Goal: Task Accomplishment & Management: Complete application form

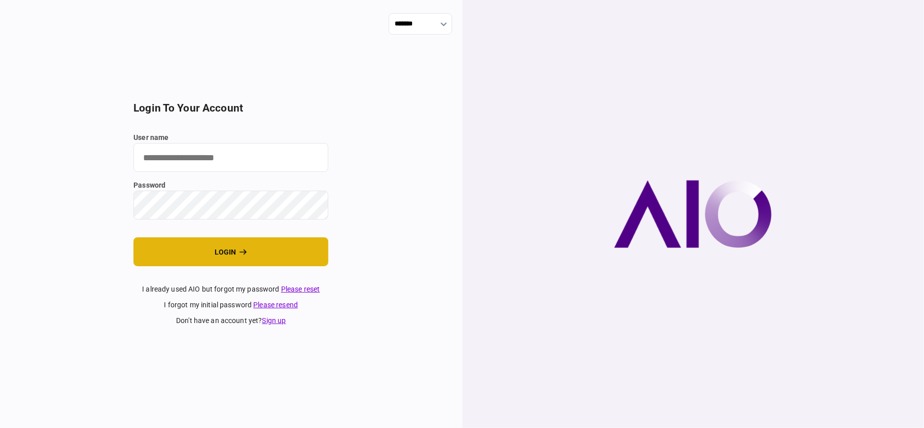
type input "**"
click at [245, 262] on button "login" at bounding box center [230, 251] width 195 height 29
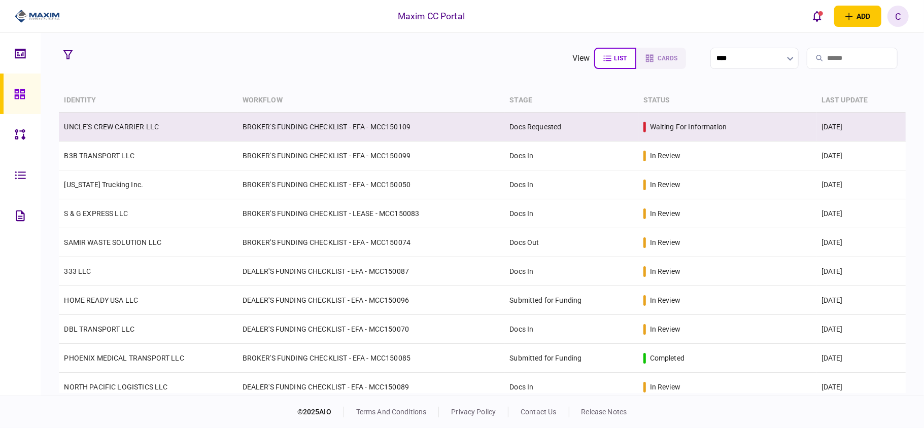
click at [233, 129] on td "UNCLE'S CREW CARRIER LLC" at bounding box center [148, 127] width 178 height 29
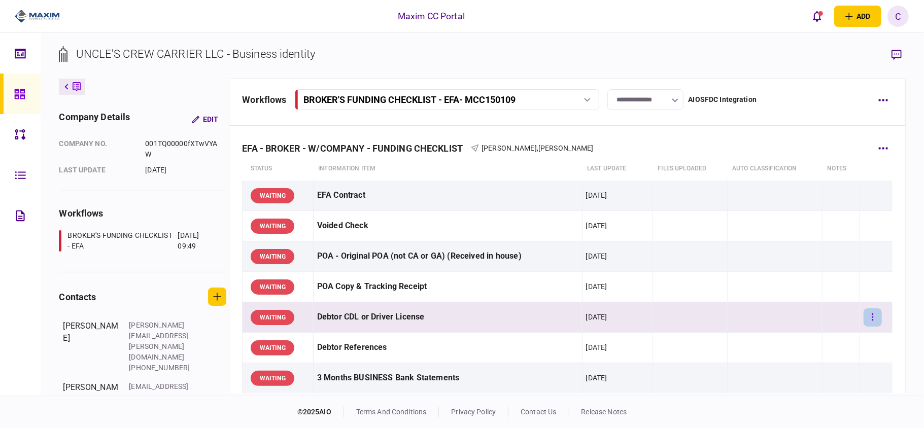
click at [871, 313] on icon "button" at bounding box center [872, 317] width 2 height 10
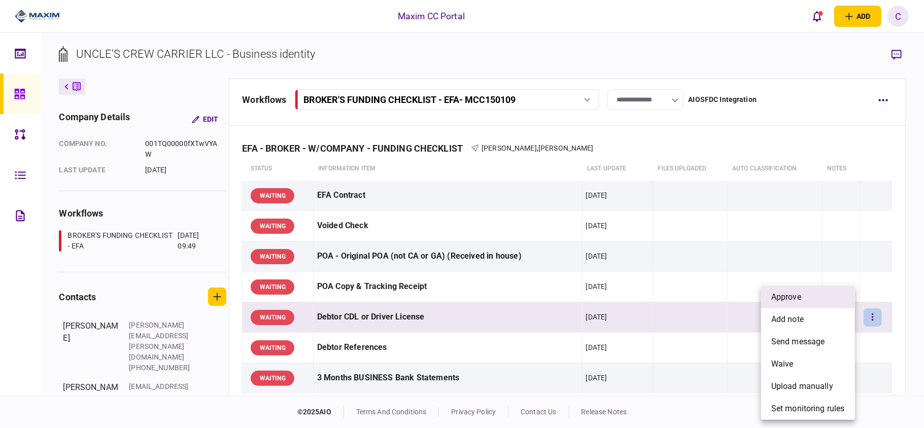
click at [809, 299] on li "approve" at bounding box center [808, 297] width 94 height 22
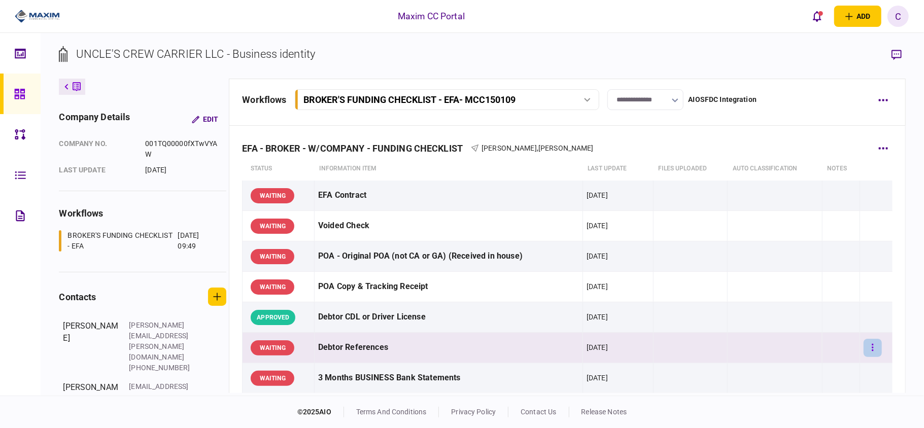
click at [863, 343] on button "button" at bounding box center [872, 348] width 18 height 18
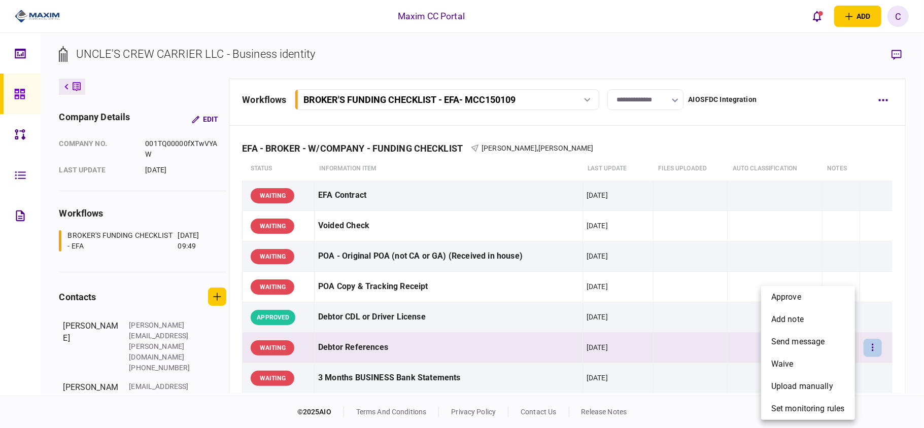
click at [867, 370] on div at bounding box center [462, 214] width 924 height 428
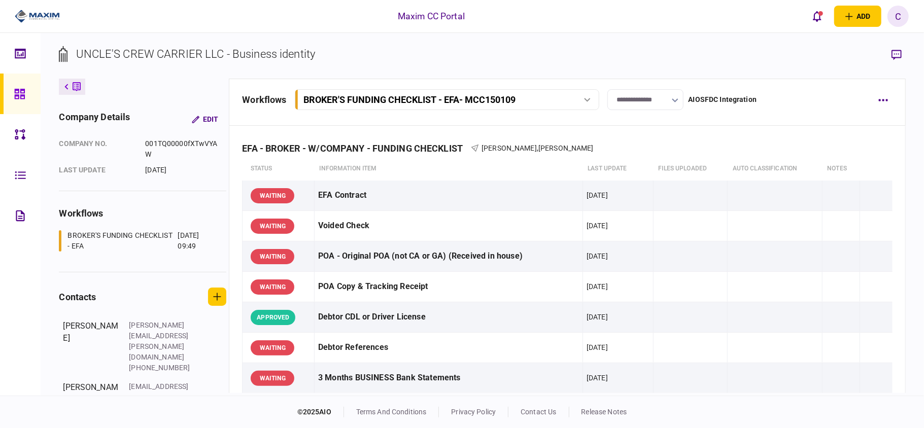
click at [872, 381] on icon "button" at bounding box center [873, 377] width 2 height 7
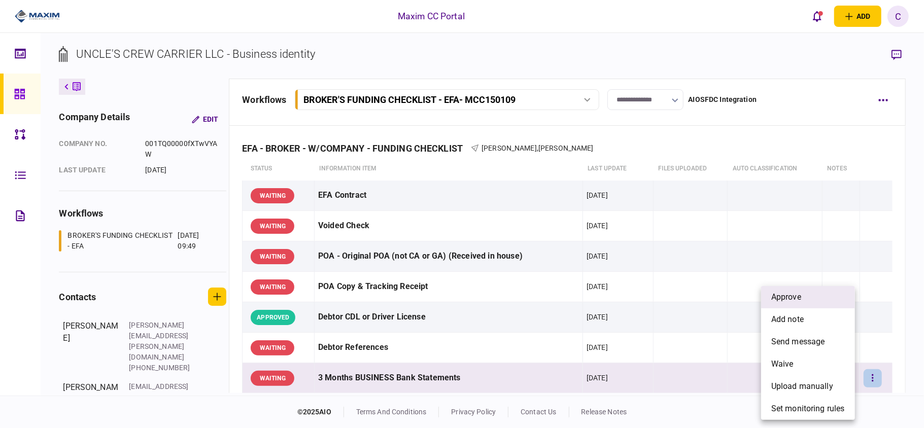
click at [814, 297] on li "approve" at bounding box center [808, 297] width 94 height 22
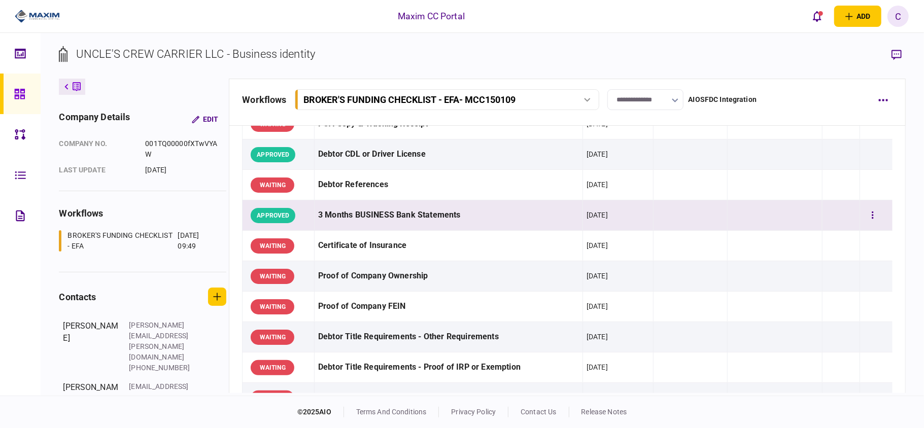
scroll to position [203, 0]
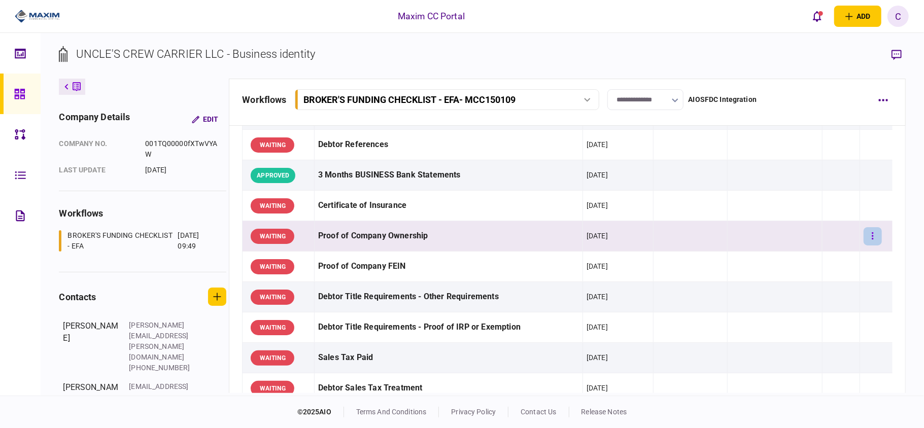
click at [871, 236] on icon "button" at bounding box center [872, 236] width 2 height 10
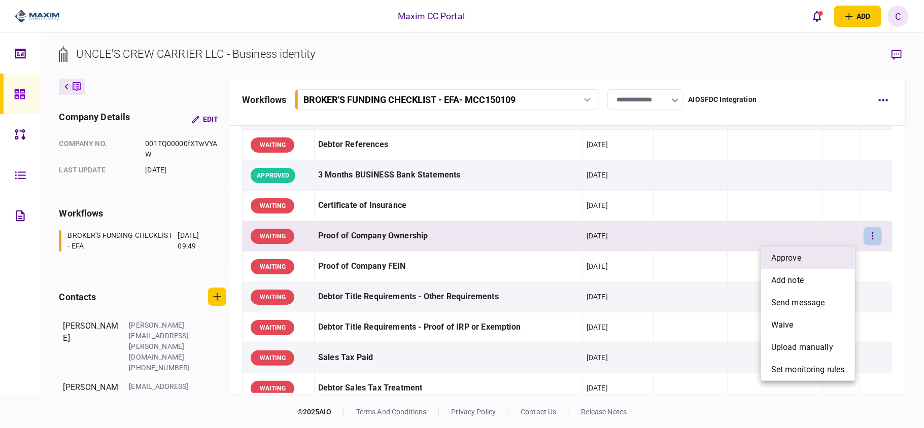
click at [805, 254] on li "approve" at bounding box center [808, 258] width 94 height 22
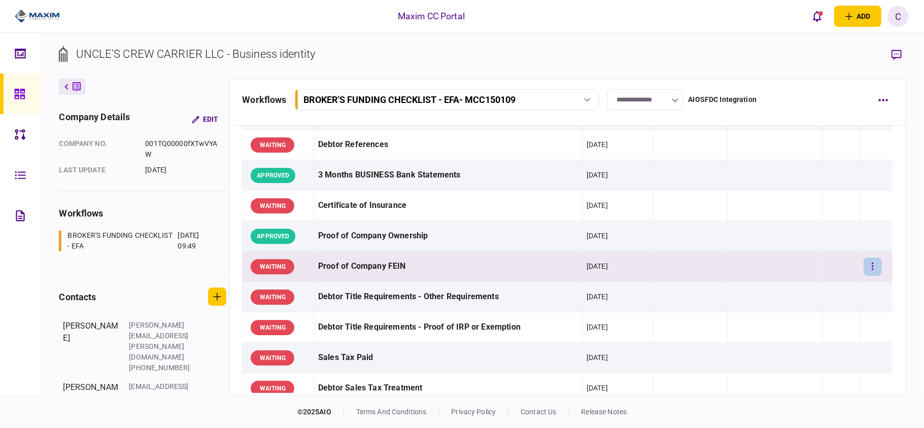
click at [863, 263] on button "button" at bounding box center [872, 267] width 18 height 18
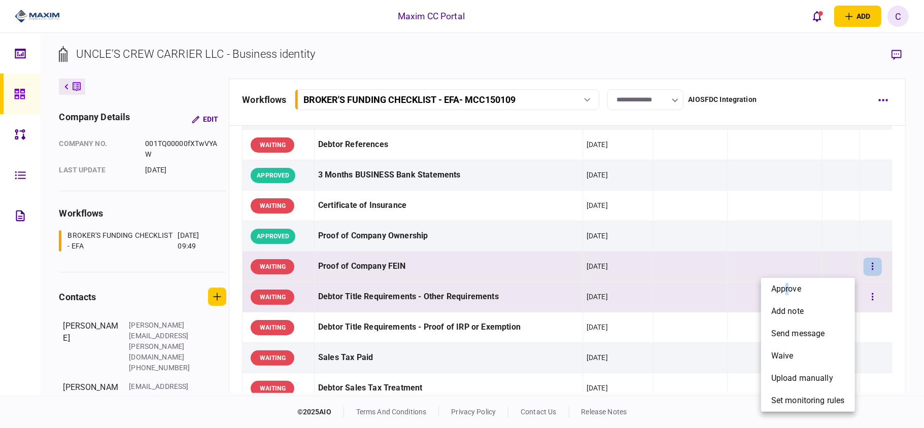
click at [787, 287] on span "approve" at bounding box center [786, 289] width 30 height 12
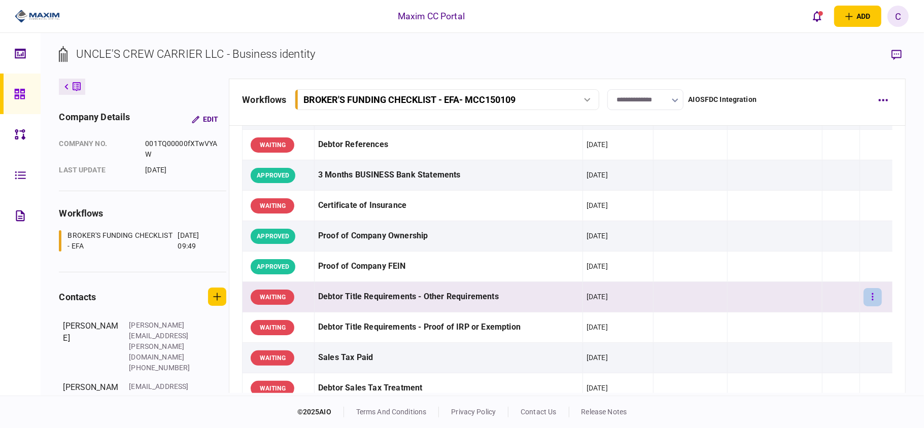
click at [867, 299] on button "button" at bounding box center [872, 297] width 18 height 18
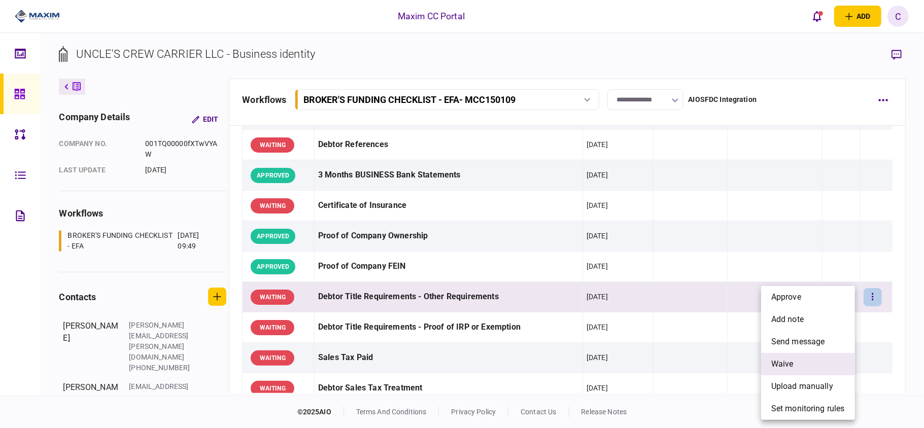
click at [784, 362] on span "waive" at bounding box center [782, 364] width 22 height 12
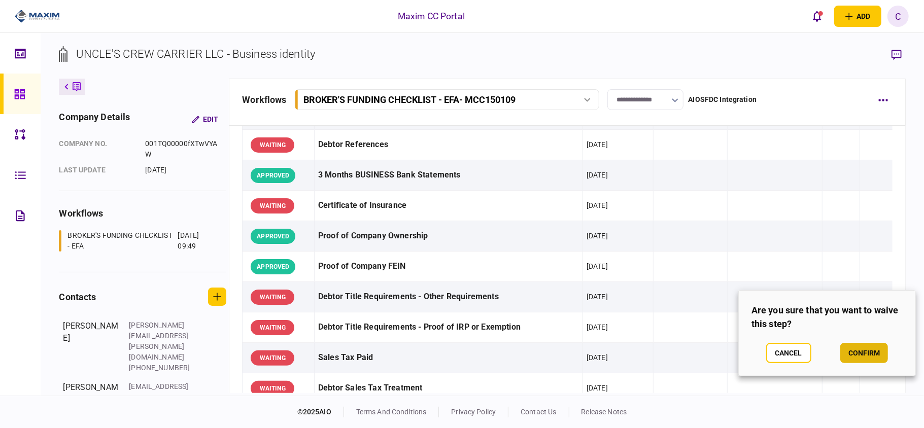
click at [870, 347] on button "confirm" at bounding box center [864, 353] width 48 height 20
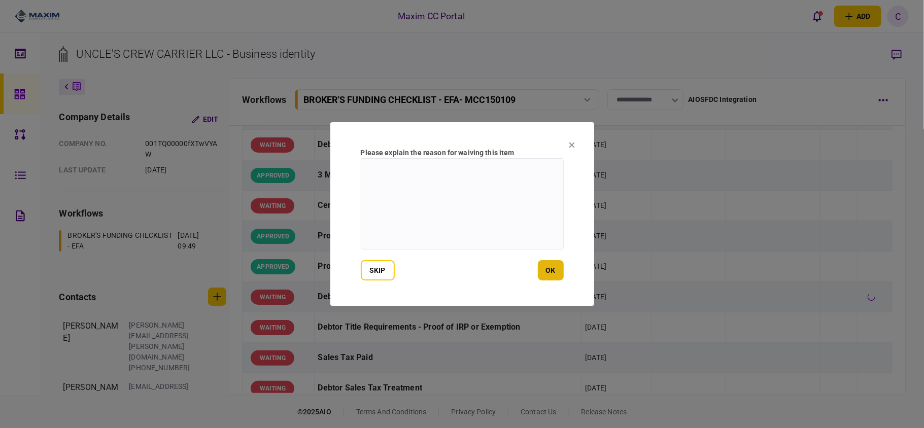
click at [549, 278] on button "ok" at bounding box center [551, 270] width 26 height 20
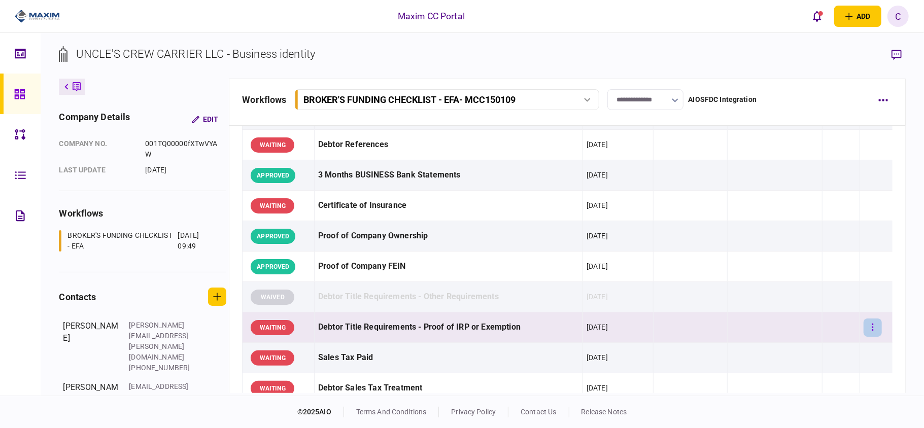
click at [869, 331] on button "button" at bounding box center [872, 328] width 18 height 18
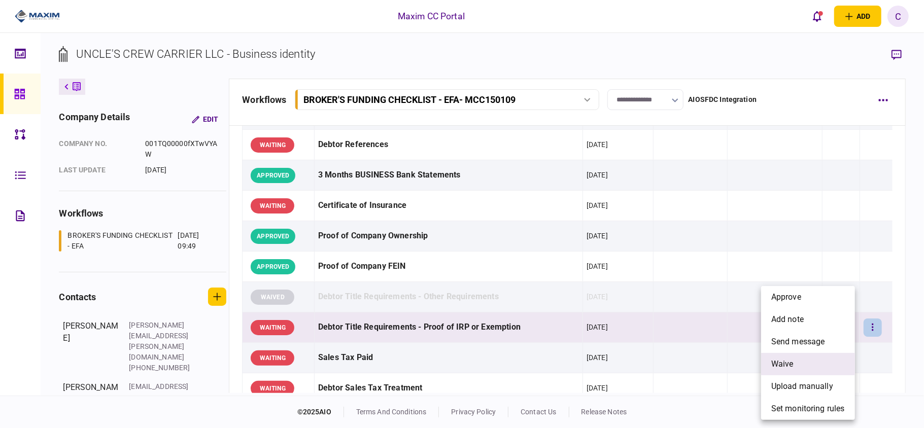
click at [779, 368] on span "waive" at bounding box center [782, 364] width 22 height 12
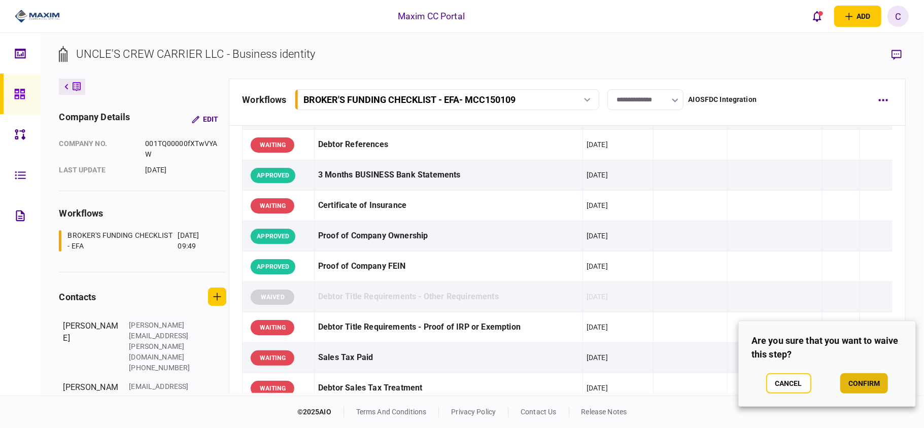
click at [867, 379] on button "confirm" at bounding box center [864, 383] width 48 height 20
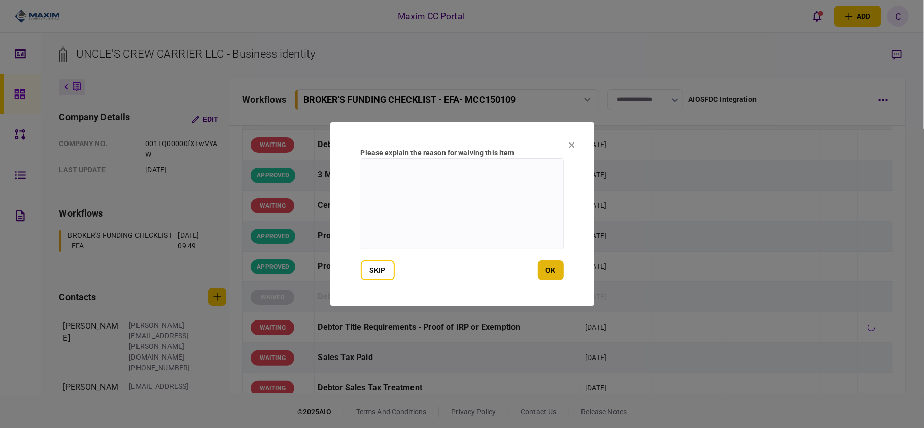
click at [550, 271] on button "ok" at bounding box center [551, 270] width 26 height 20
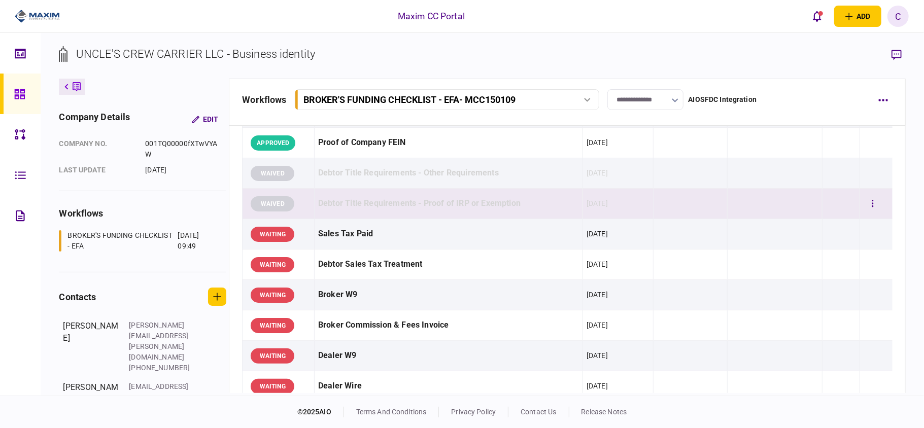
scroll to position [338, 0]
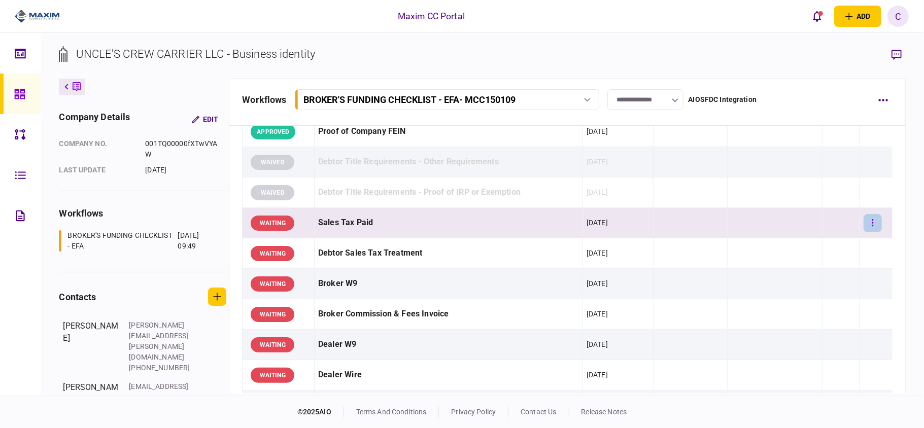
click at [871, 226] on icon "button" at bounding box center [872, 223] width 2 height 10
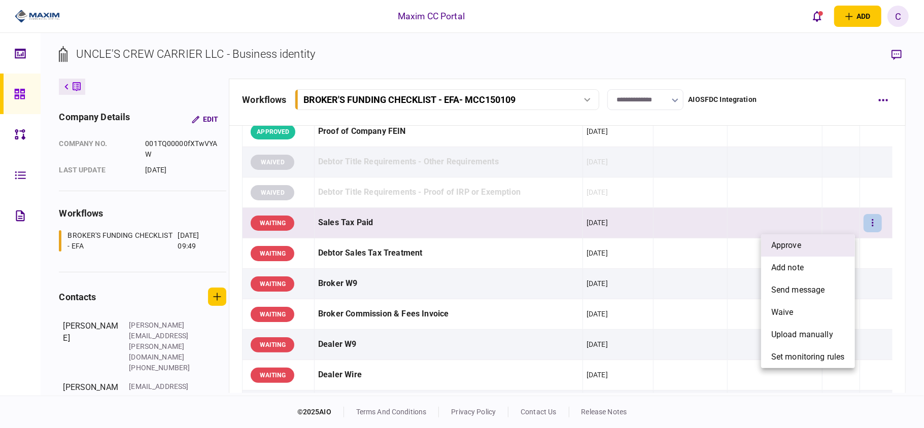
click at [793, 246] on span "approve" at bounding box center [786, 245] width 30 height 12
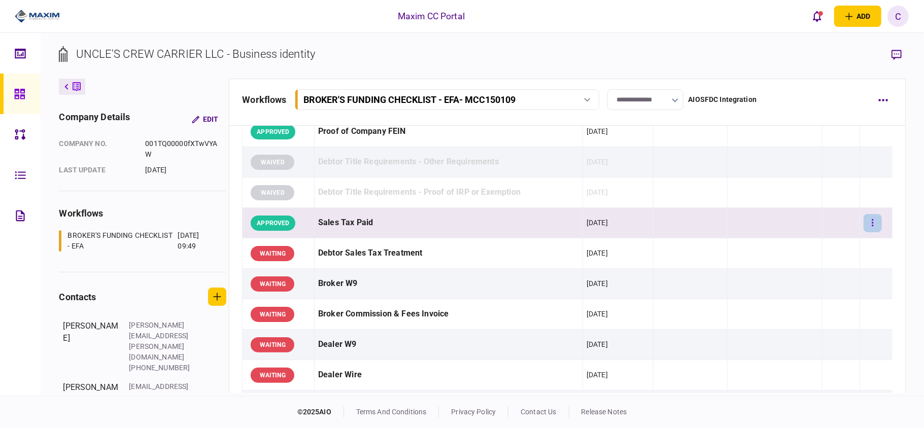
click at [871, 226] on icon "button" at bounding box center [872, 223] width 2 height 10
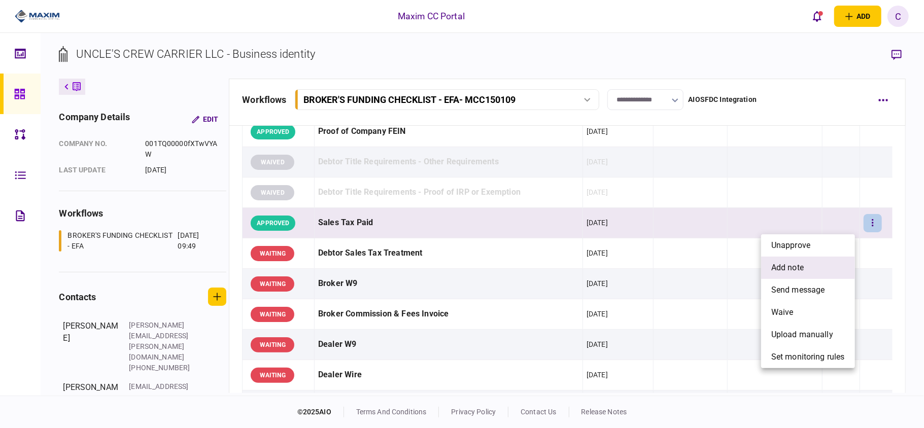
click at [785, 264] on span "add note" at bounding box center [787, 268] width 32 height 12
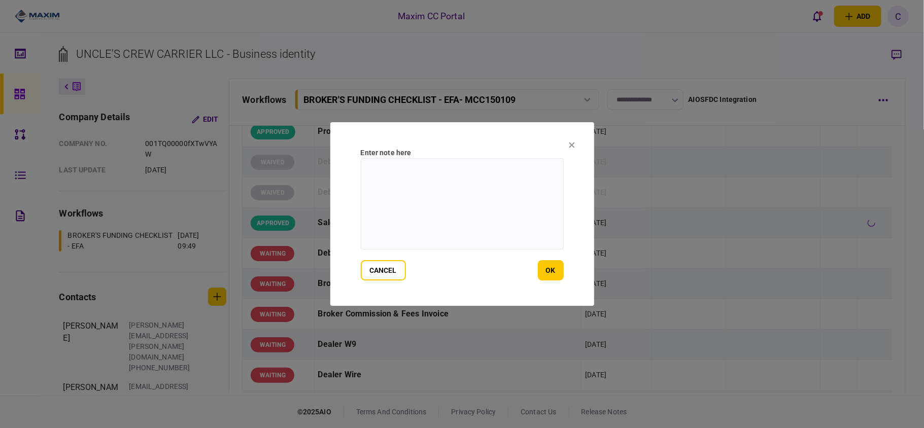
click at [496, 186] on textarea at bounding box center [462, 203] width 203 height 91
paste textarea "**********"
type textarea "**********"
click at [558, 272] on button "ok" at bounding box center [551, 270] width 26 height 20
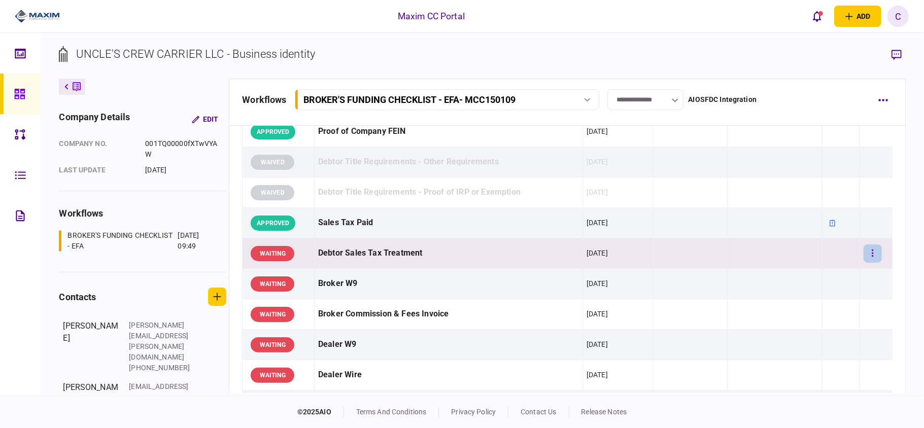
click at [863, 254] on button "button" at bounding box center [872, 253] width 18 height 18
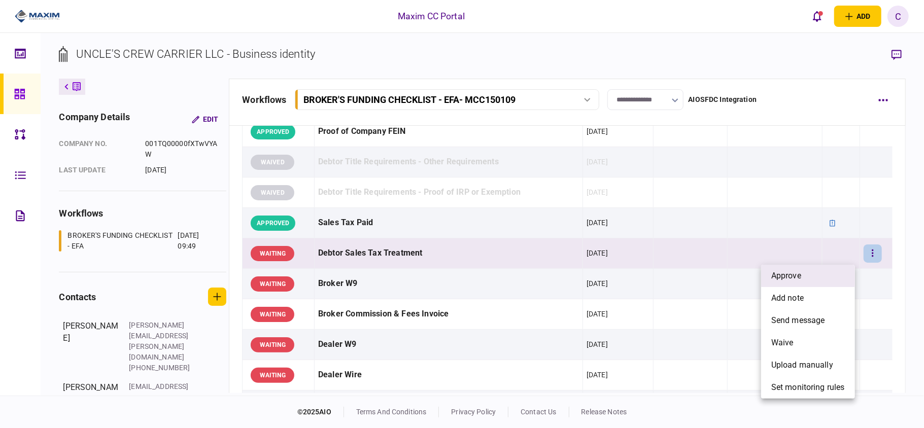
click at [776, 274] on span "approve" at bounding box center [786, 276] width 30 height 12
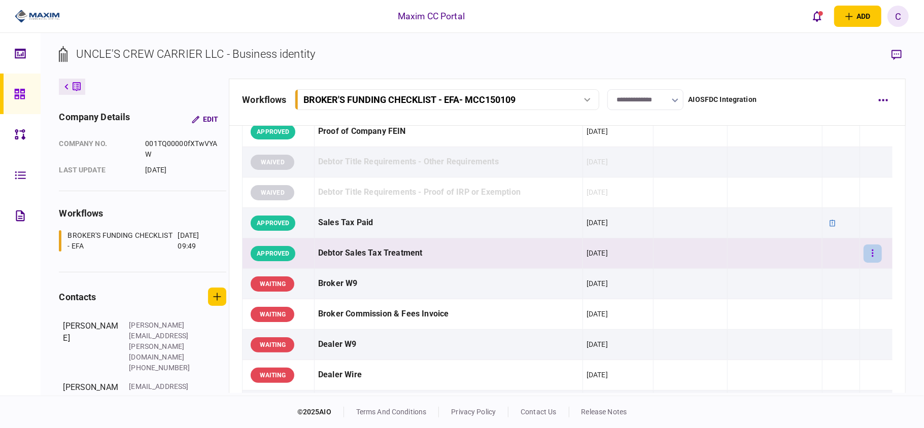
click at [872, 256] on icon "button" at bounding box center [873, 253] width 2 height 7
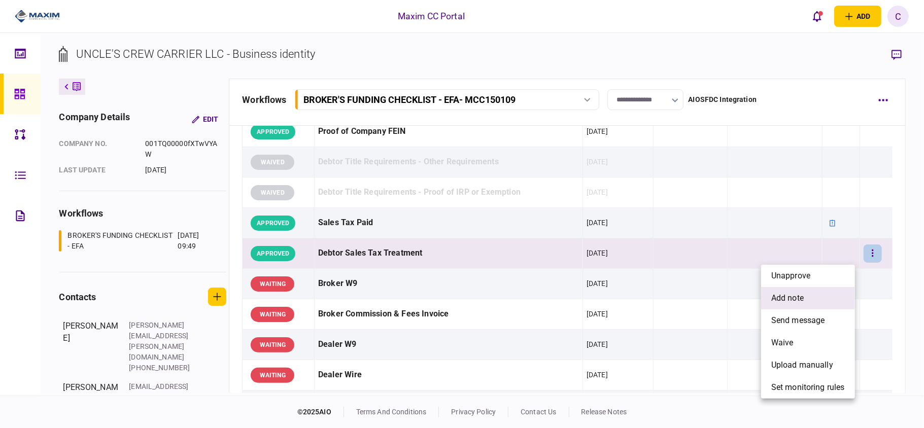
click at [784, 295] on span "add note" at bounding box center [787, 298] width 32 height 12
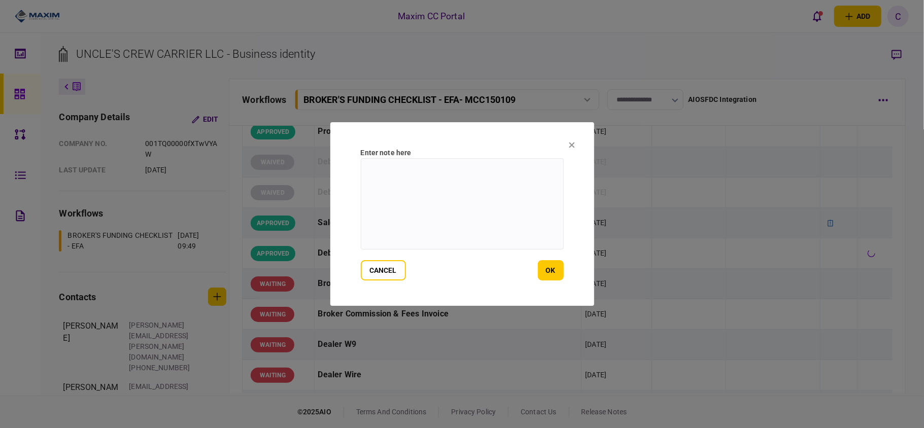
click at [516, 181] on textarea at bounding box center [462, 203] width 203 height 91
paste textarea "**********"
drag, startPoint x: 448, startPoint y: 180, endPoint x: 342, endPoint y: 149, distance: 110.8
click at [342, 149] on section "**********" at bounding box center [462, 214] width 264 height 184
type textarea "*******"
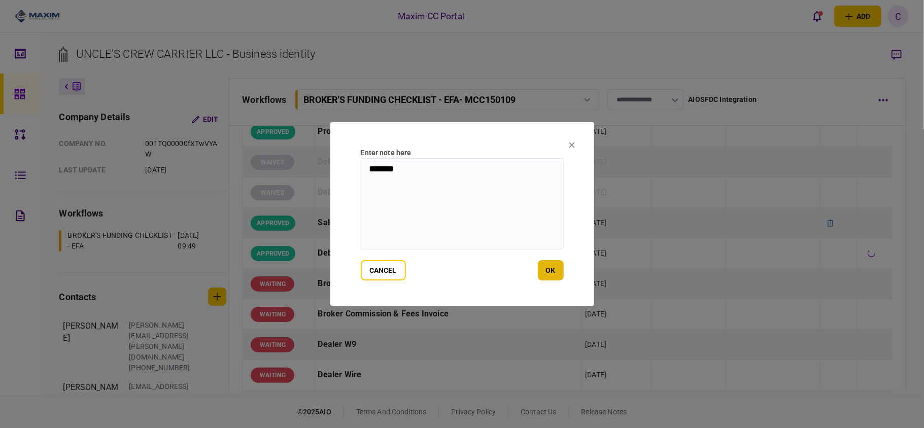
click at [557, 264] on button "ok" at bounding box center [551, 270] width 26 height 20
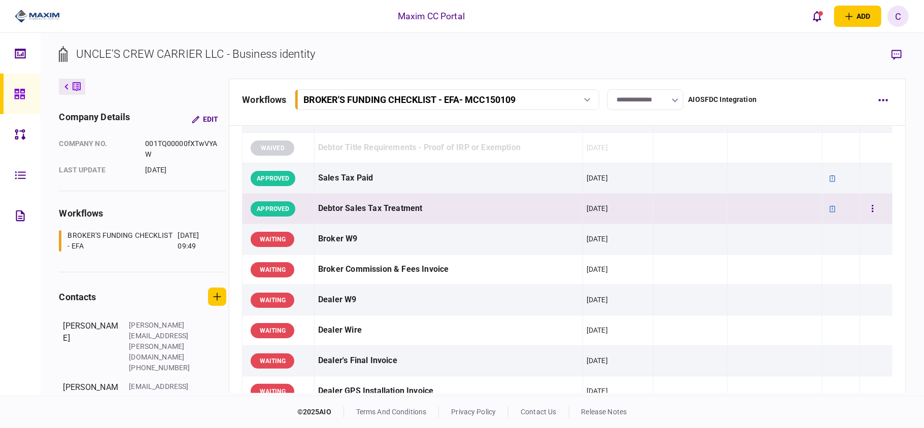
scroll to position [406, 0]
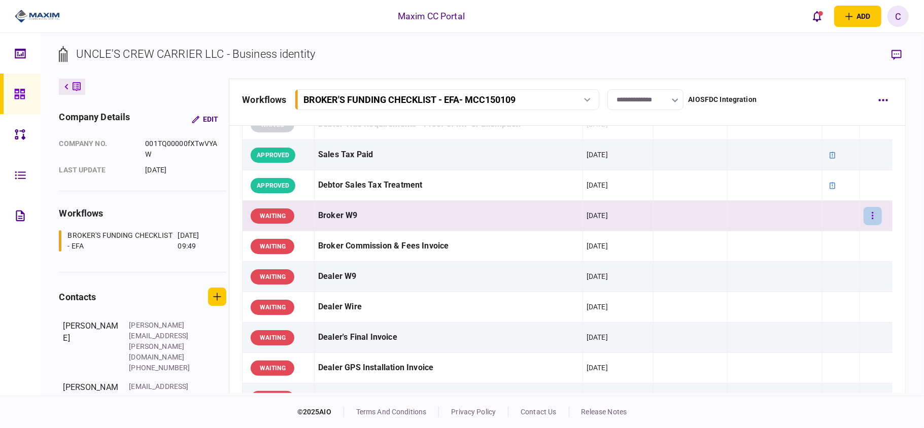
click at [869, 213] on button "button" at bounding box center [872, 216] width 18 height 18
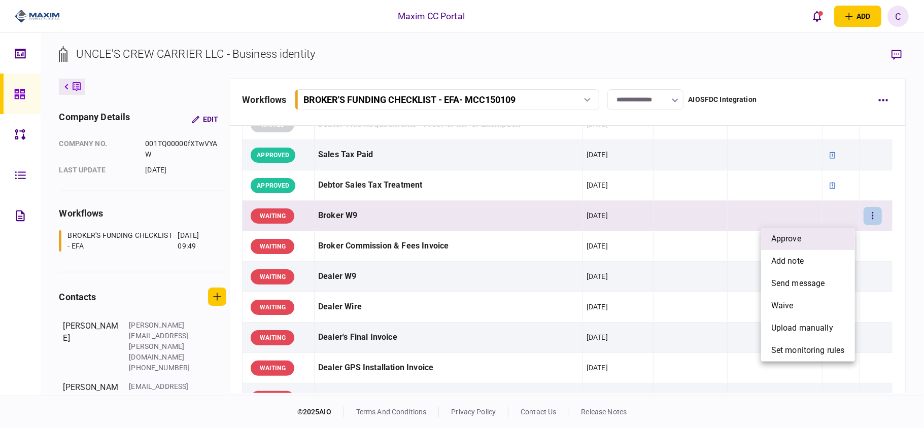
click at [814, 244] on li "approve" at bounding box center [808, 239] width 94 height 22
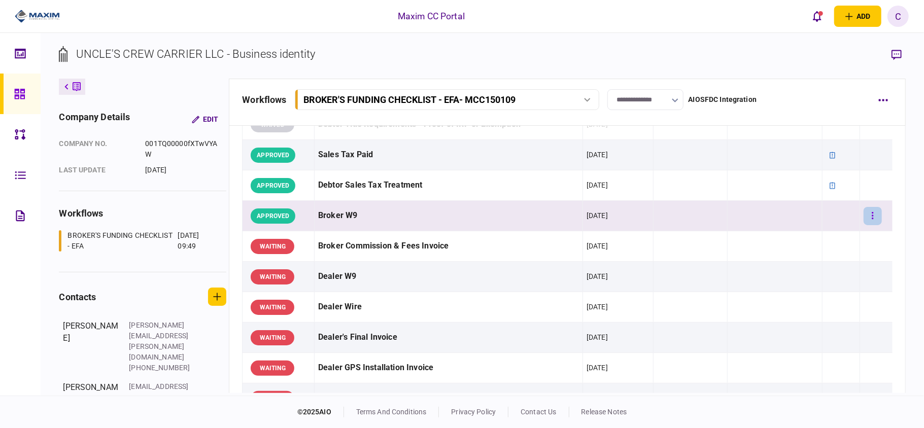
click at [870, 214] on button "button" at bounding box center [872, 216] width 18 height 18
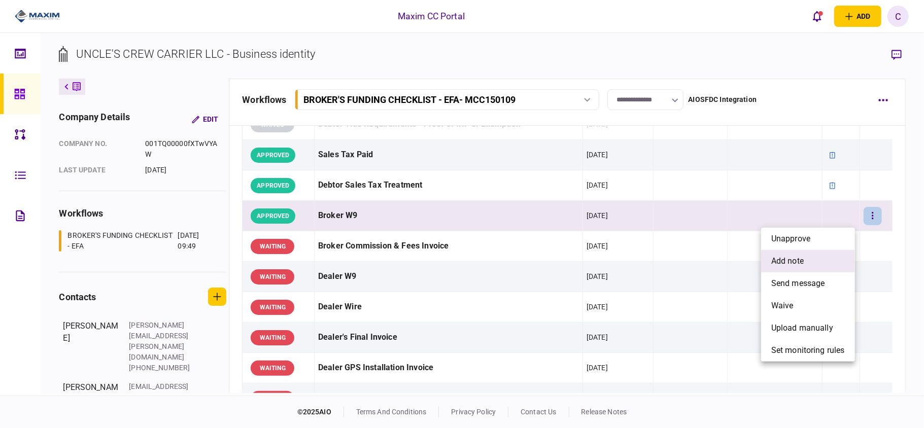
click at [783, 256] on span "add note" at bounding box center [787, 261] width 32 height 12
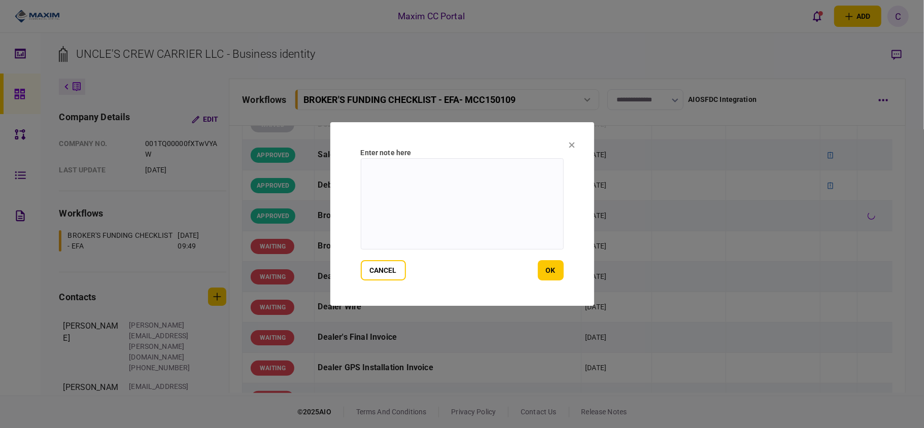
click at [504, 177] on textarea at bounding box center [462, 203] width 203 height 91
type textarea "*"
type textarea "*******"
click at [543, 268] on button "ok" at bounding box center [551, 270] width 26 height 20
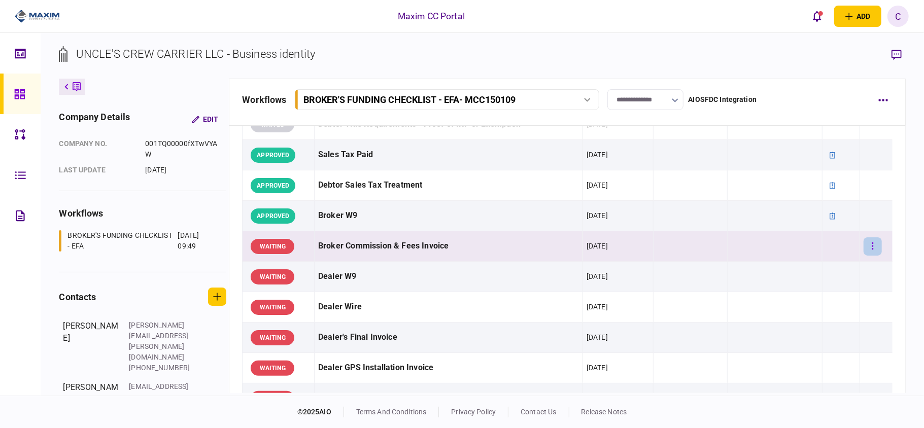
click at [867, 248] on button "button" at bounding box center [872, 246] width 18 height 18
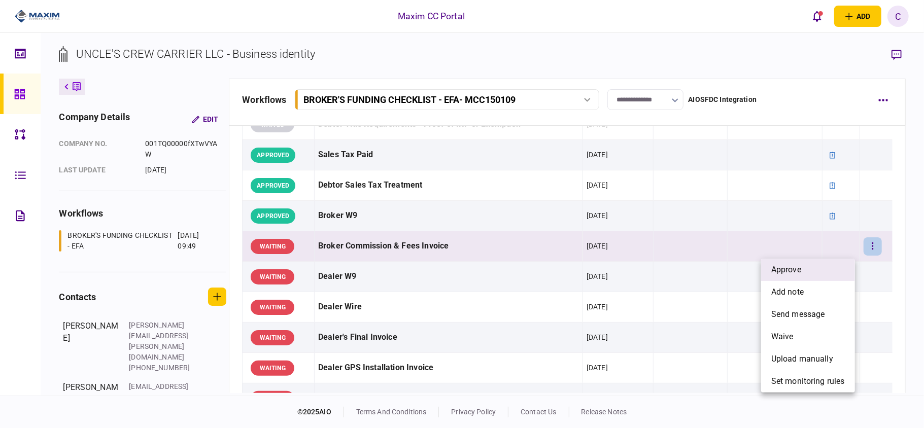
click at [784, 268] on span "approve" at bounding box center [786, 270] width 30 height 12
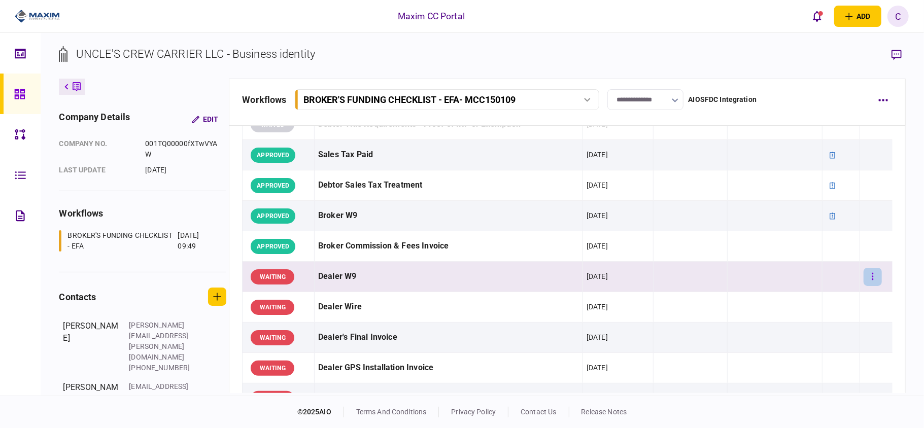
click at [867, 277] on button "button" at bounding box center [872, 277] width 18 height 18
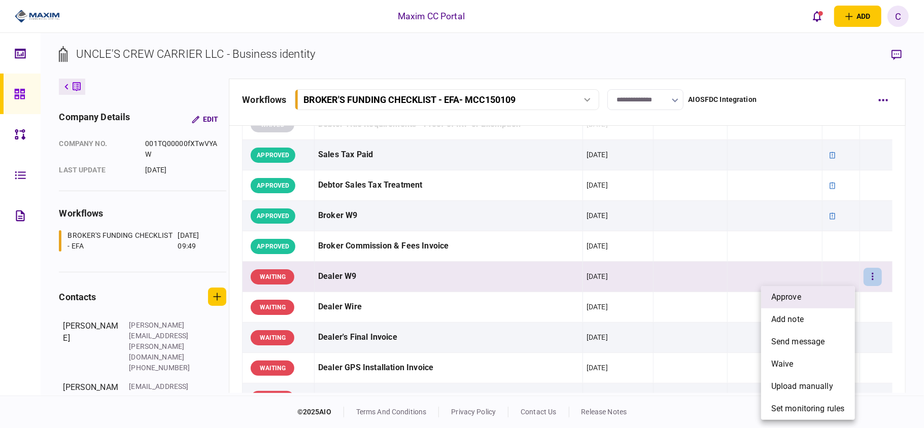
click at [789, 293] on span "approve" at bounding box center [786, 297] width 30 height 12
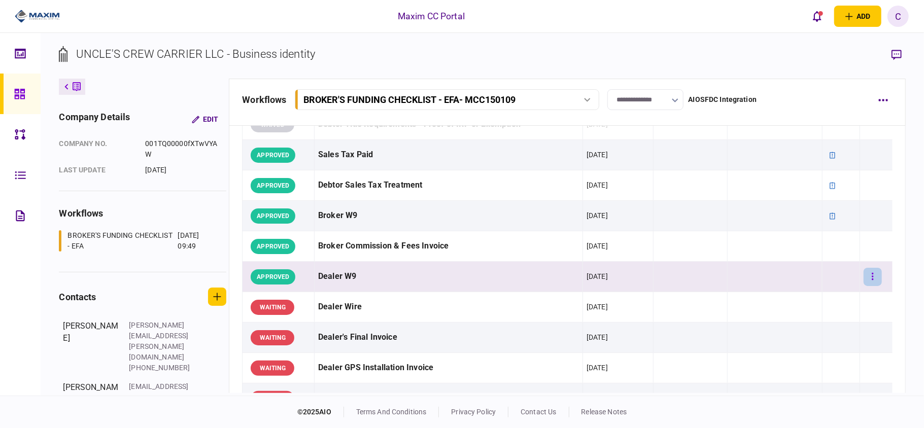
click at [863, 283] on button "button" at bounding box center [872, 277] width 18 height 18
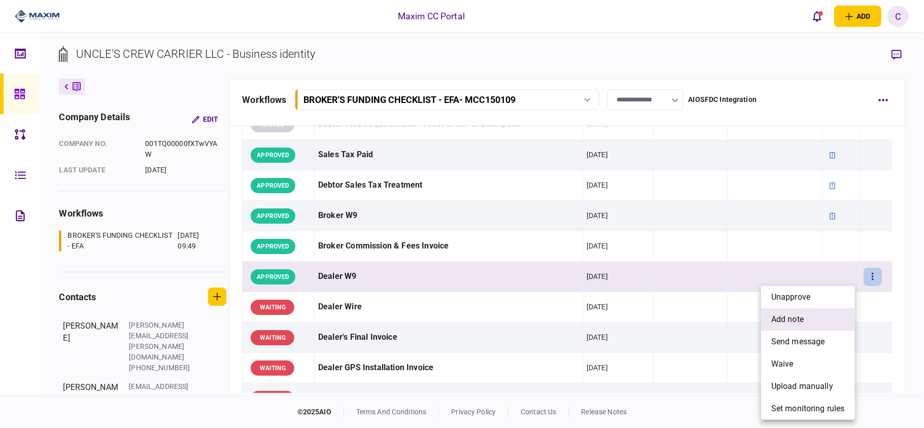
click at [786, 313] on span "add note" at bounding box center [787, 319] width 32 height 12
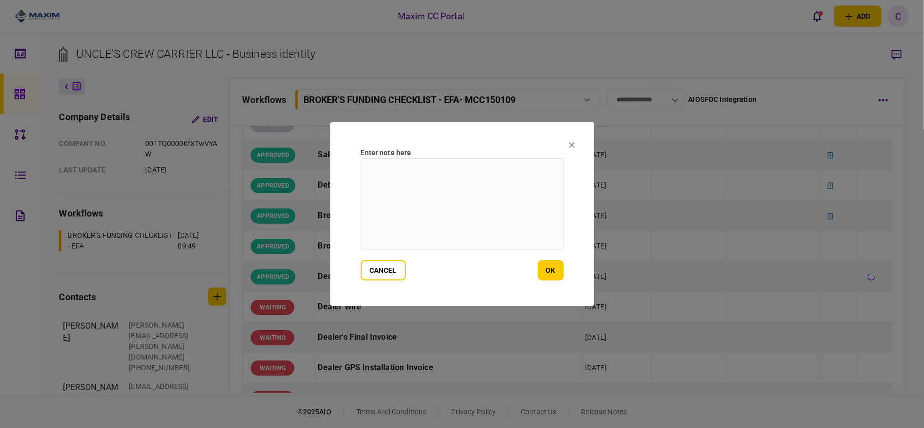
click at [508, 170] on textarea at bounding box center [462, 203] width 203 height 91
type textarea "*******"
click at [554, 271] on button "ok" at bounding box center [551, 270] width 26 height 20
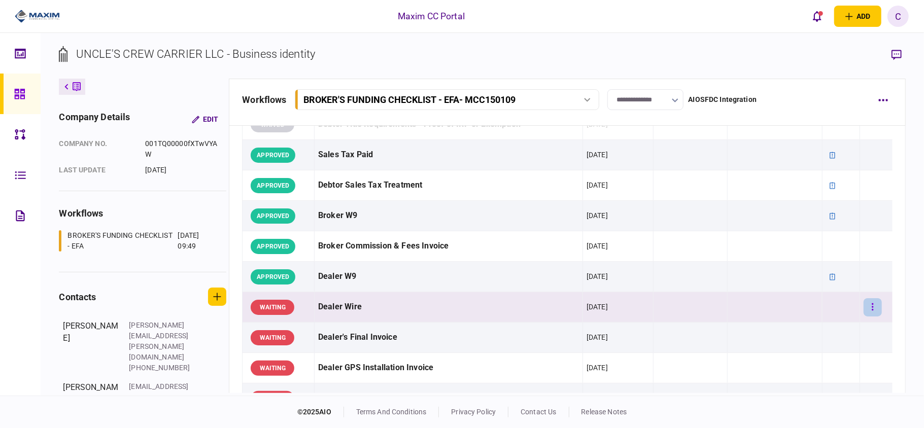
click at [870, 303] on button "button" at bounding box center [872, 307] width 18 height 18
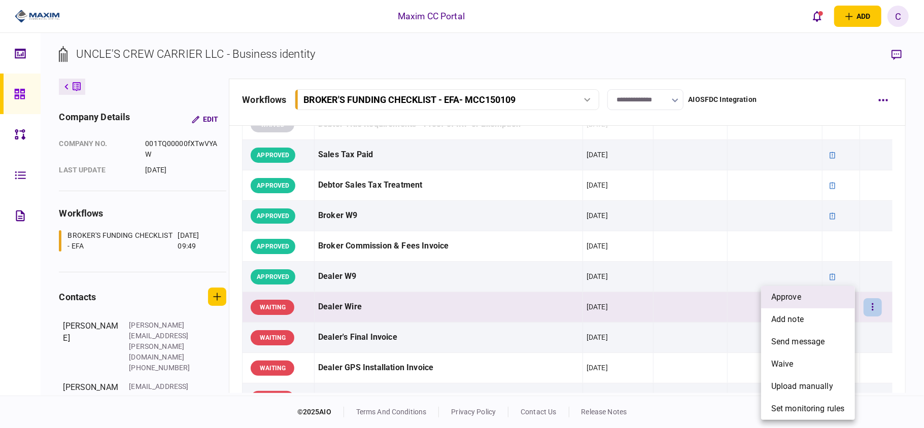
click at [804, 301] on li "approve" at bounding box center [808, 297] width 94 height 22
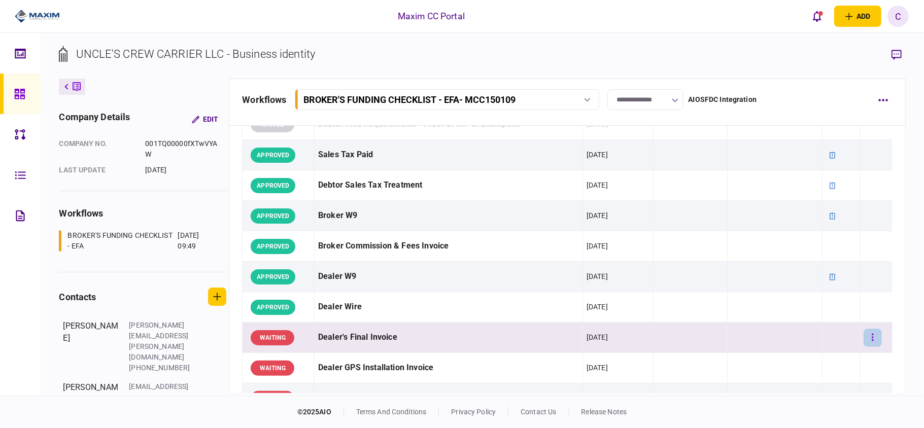
click at [865, 340] on button "button" at bounding box center [872, 338] width 18 height 18
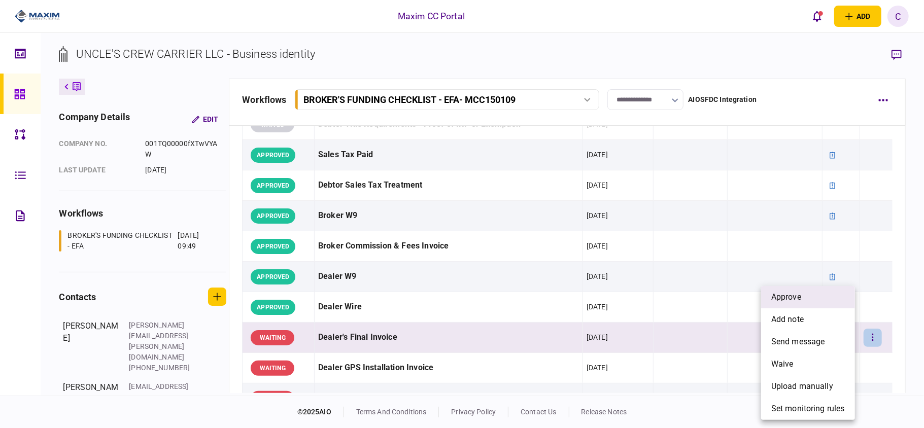
click at [805, 297] on li "approve" at bounding box center [808, 297] width 94 height 22
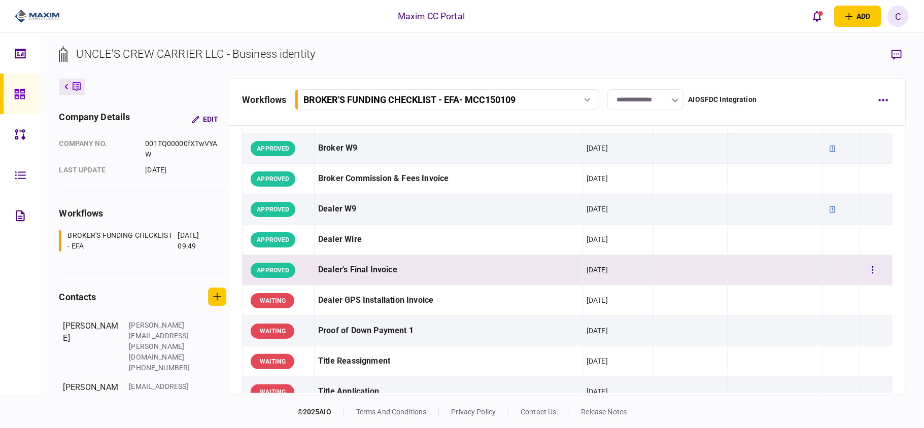
scroll to position [541, 0]
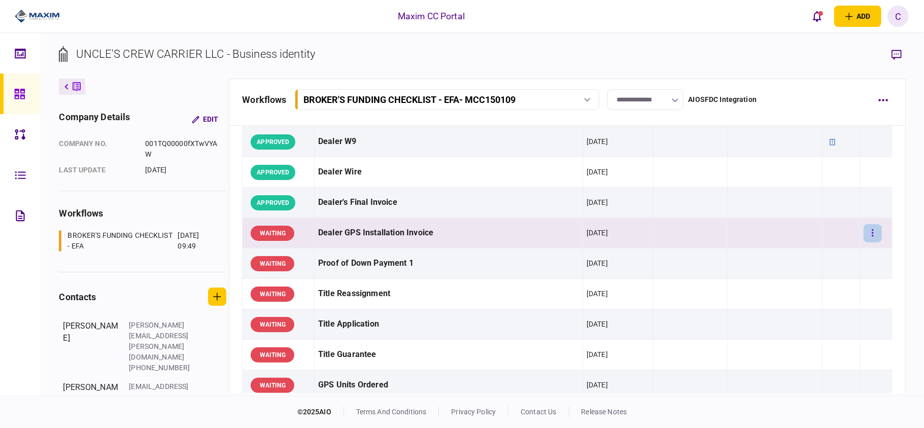
click at [868, 234] on button "button" at bounding box center [872, 233] width 18 height 18
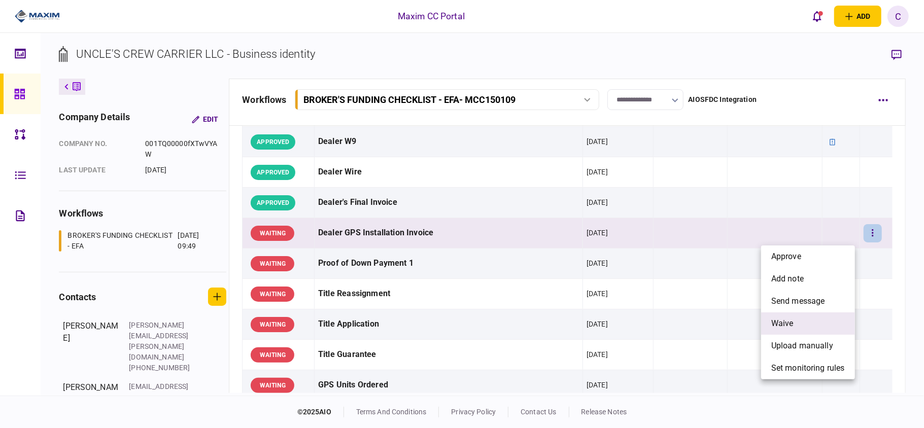
click at [792, 320] on span "waive" at bounding box center [782, 323] width 22 height 12
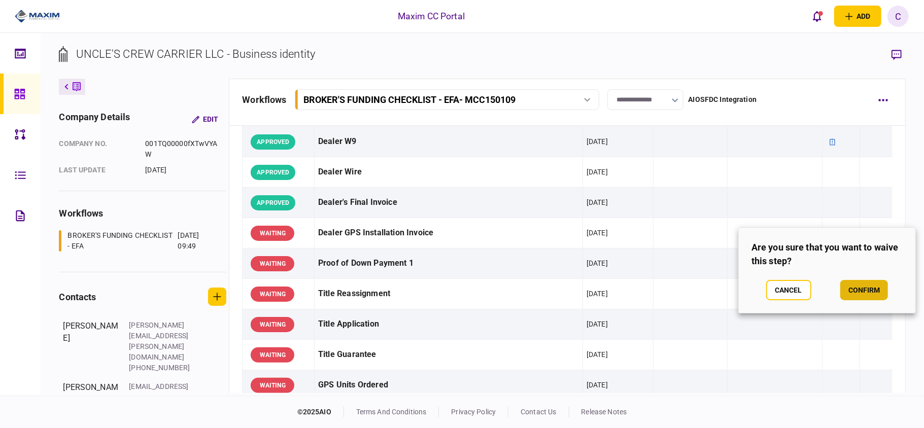
click at [860, 287] on button "confirm" at bounding box center [864, 290] width 48 height 20
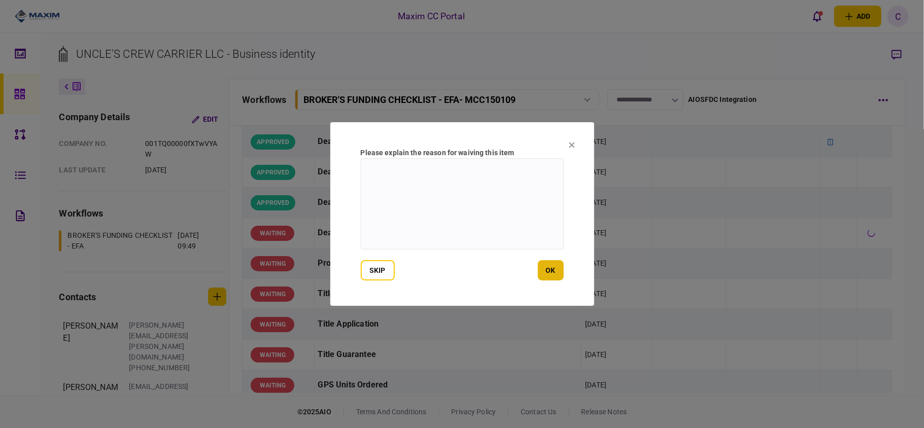
click at [550, 271] on button "ok" at bounding box center [551, 270] width 26 height 20
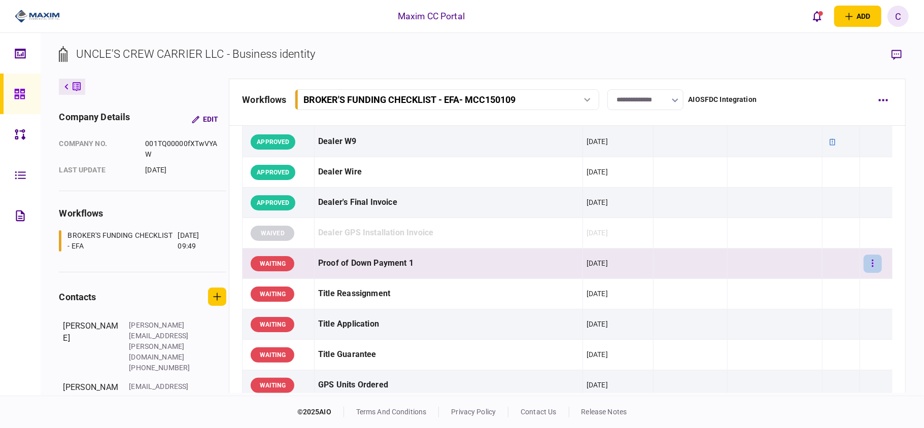
click at [869, 269] on button "button" at bounding box center [872, 264] width 18 height 18
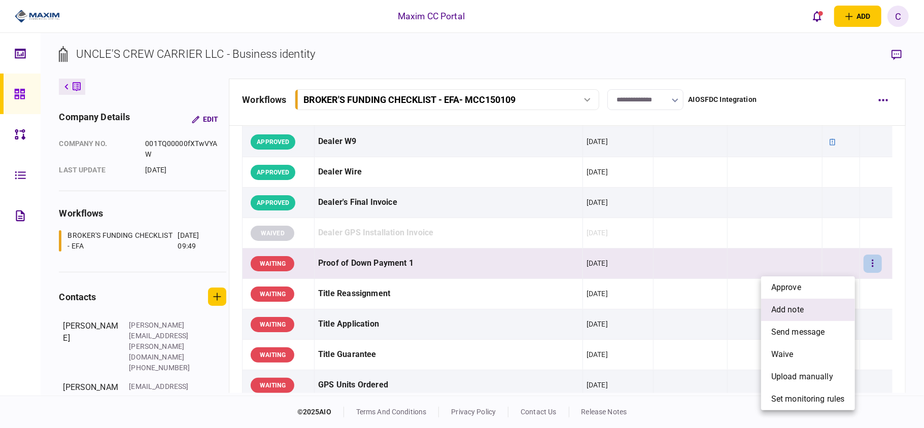
click at [795, 304] on span "add note" at bounding box center [787, 310] width 32 height 12
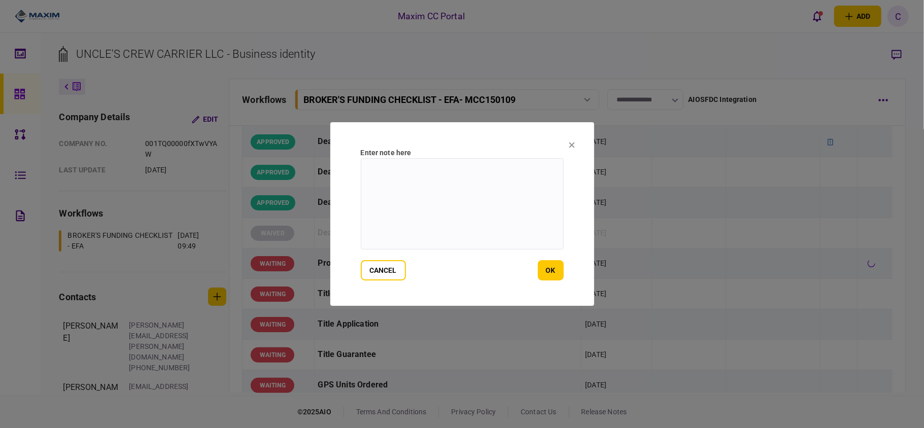
click at [498, 173] on textarea at bounding box center [462, 203] width 203 height 91
paste textarea "**********"
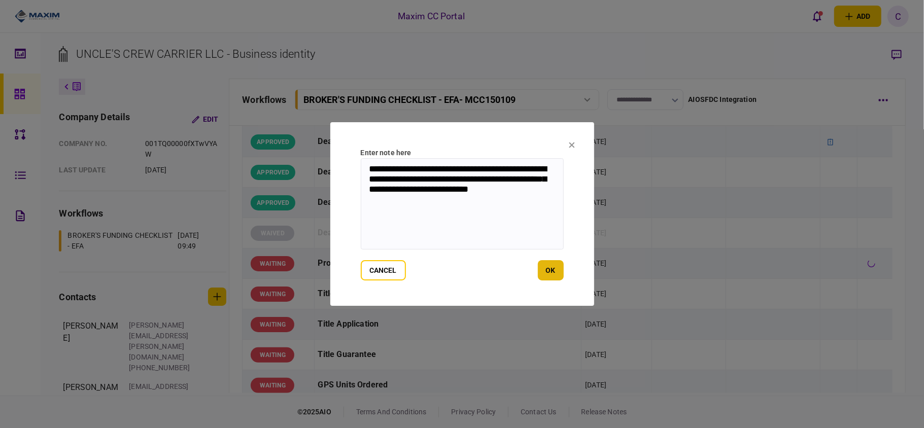
type textarea "**********"
click at [541, 276] on button "ok" at bounding box center [551, 270] width 26 height 20
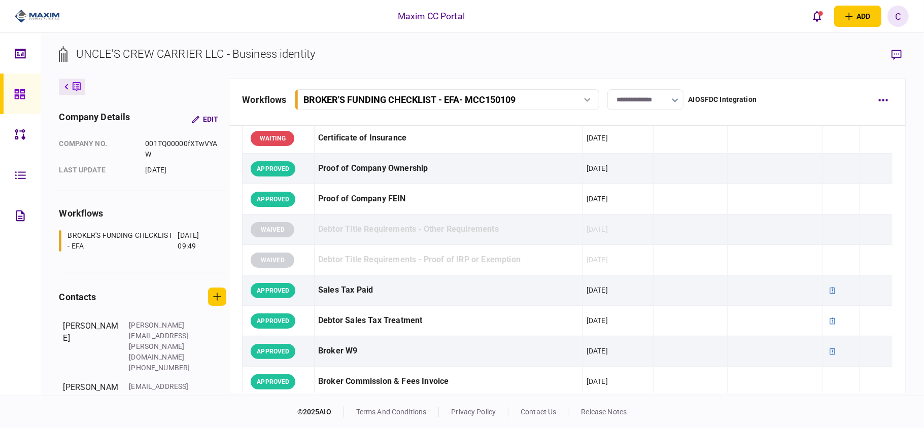
scroll to position [0, 0]
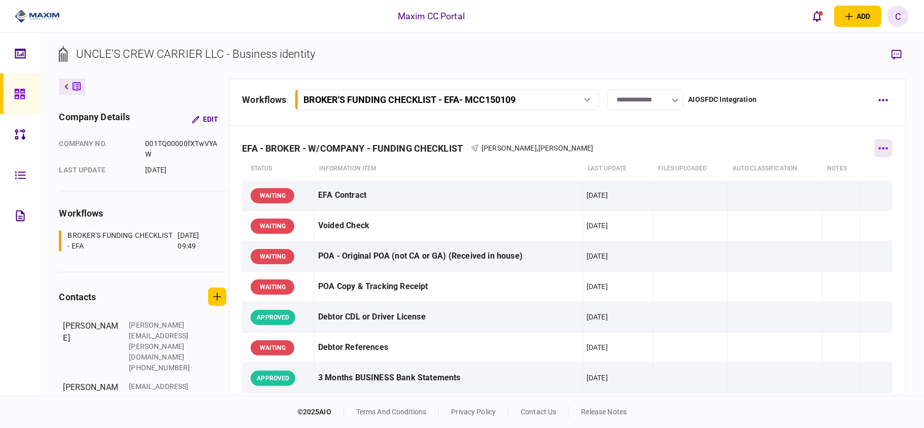
click at [874, 151] on button "button" at bounding box center [883, 148] width 18 height 18
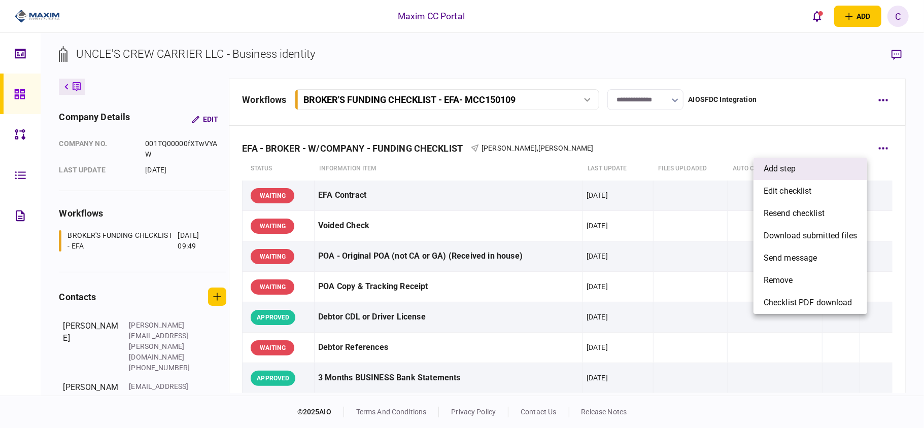
click at [795, 166] on span "add step" at bounding box center [779, 169] width 32 height 12
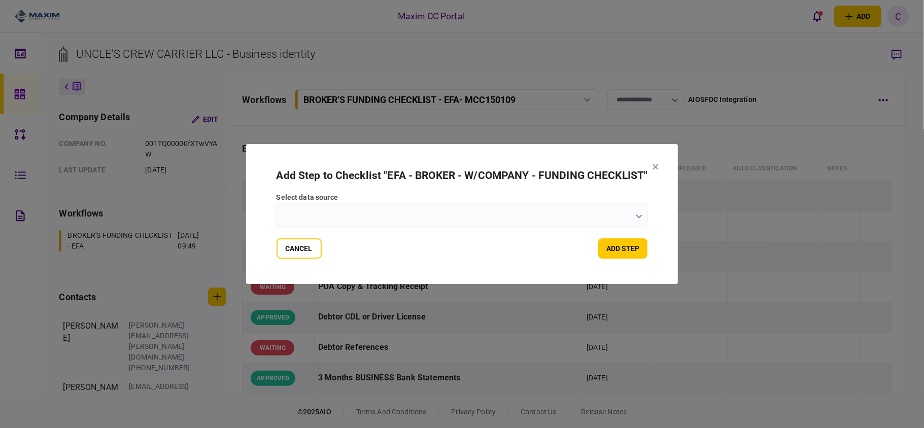
scroll to position [550, 0]
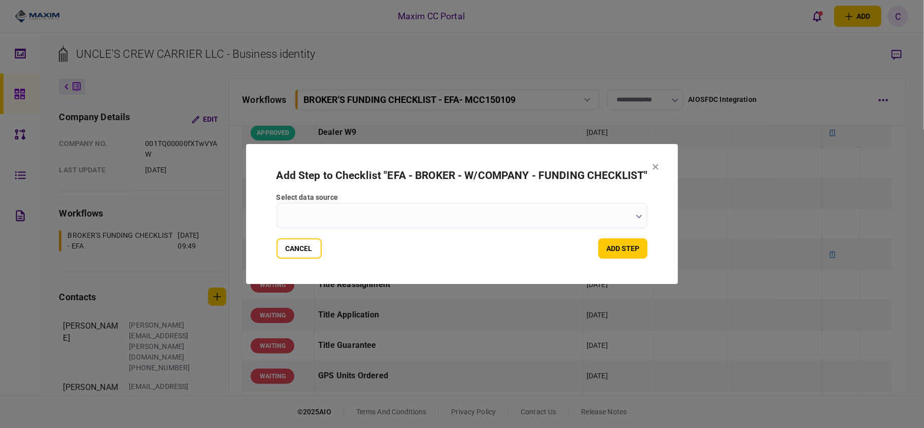
click at [546, 214] on input "select data source" at bounding box center [461, 215] width 371 height 25
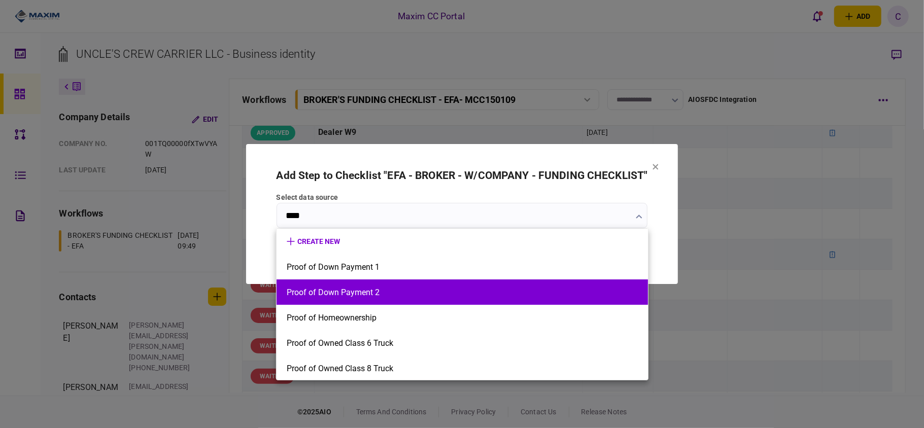
click at [339, 288] on button "Proof of Down Payment 2" at bounding box center [462, 293] width 351 height 10
type input "**********"
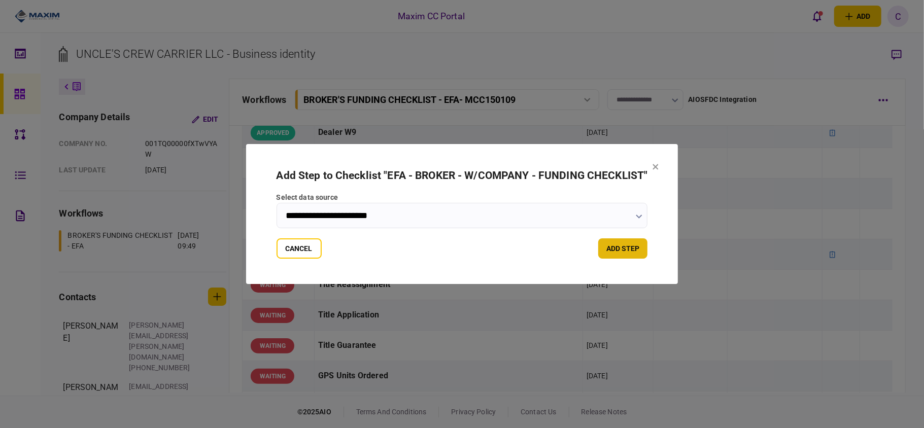
click at [639, 249] on button "add step" at bounding box center [622, 248] width 49 height 20
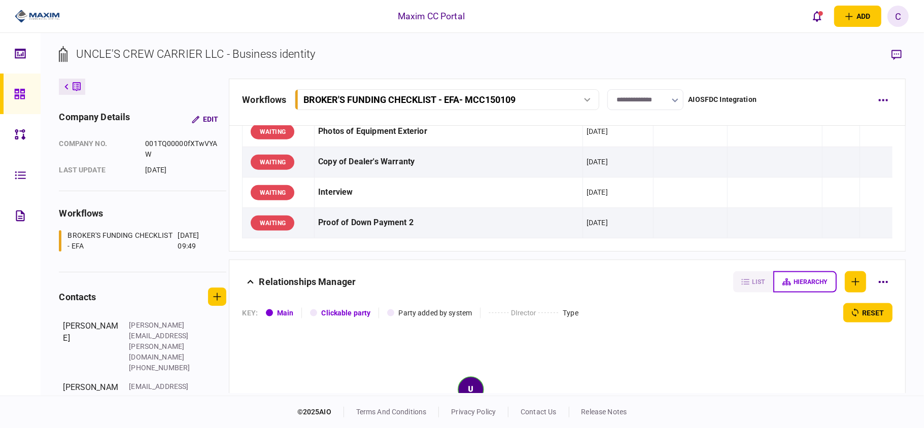
scroll to position [879, 0]
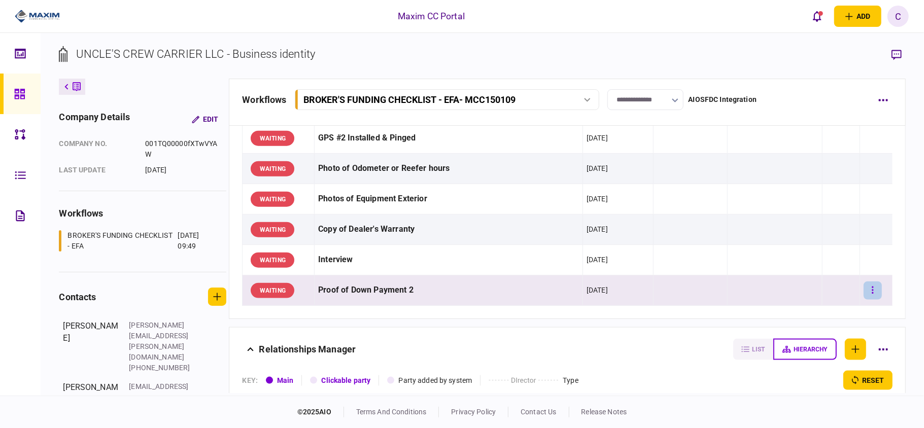
click at [867, 297] on button "button" at bounding box center [872, 290] width 18 height 18
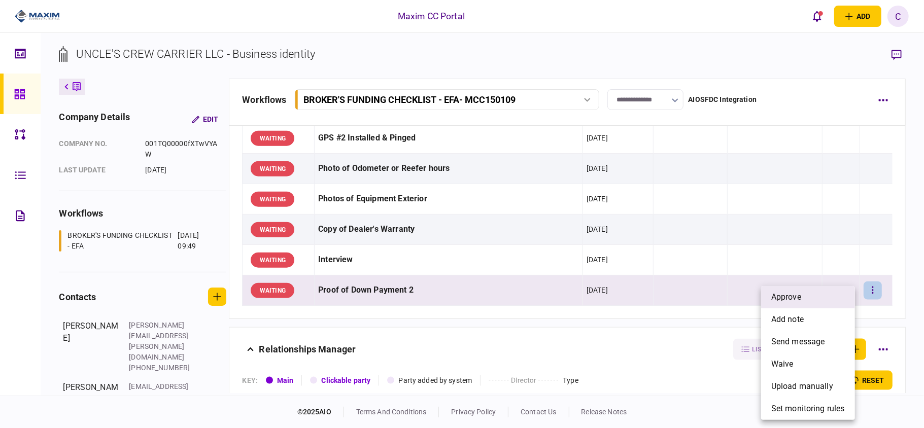
click at [814, 301] on li "approve" at bounding box center [808, 297] width 94 height 22
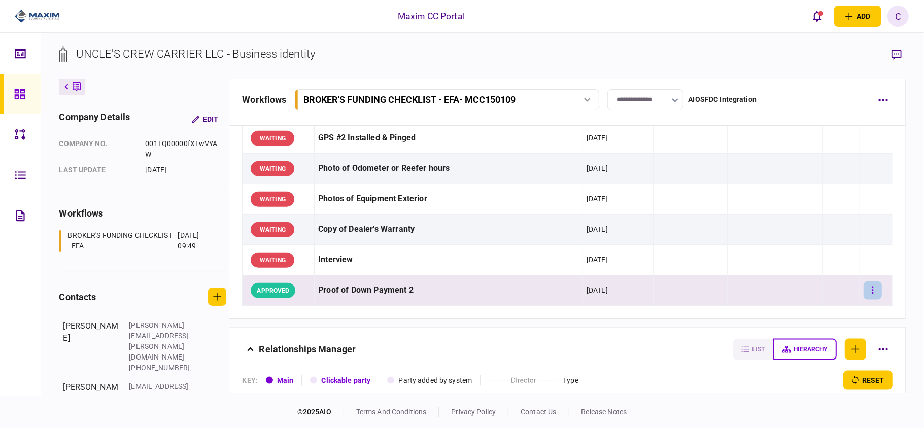
click at [872, 294] on icon "button" at bounding box center [873, 290] width 2 height 7
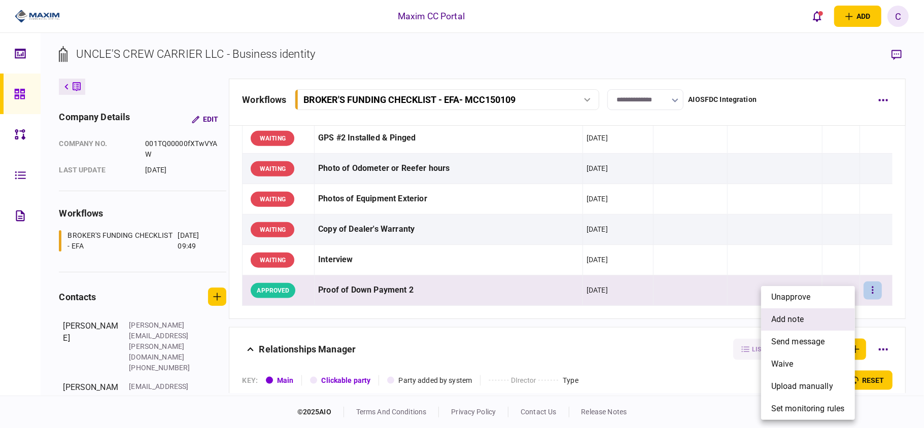
click at [782, 315] on span "add note" at bounding box center [787, 319] width 32 height 12
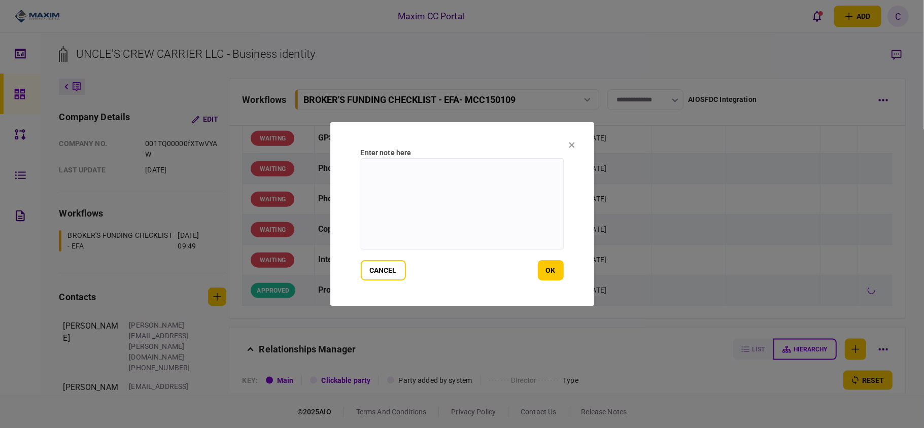
click at [463, 180] on textarea at bounding box center [462, 203] width 203 height 91
paste textarea "**********"
click at [388, 169] on textarea "**********" at bounding box center [462, 203] width 203 height 91
type textarea "**********"
click at [542, 263] on button "ok" at bounding box center [551, 270] width 26 height 20
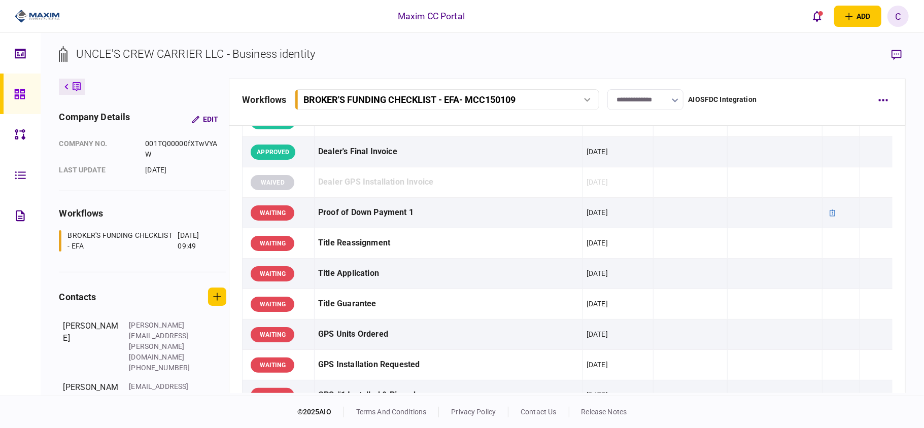
scroll to position [609, 0]
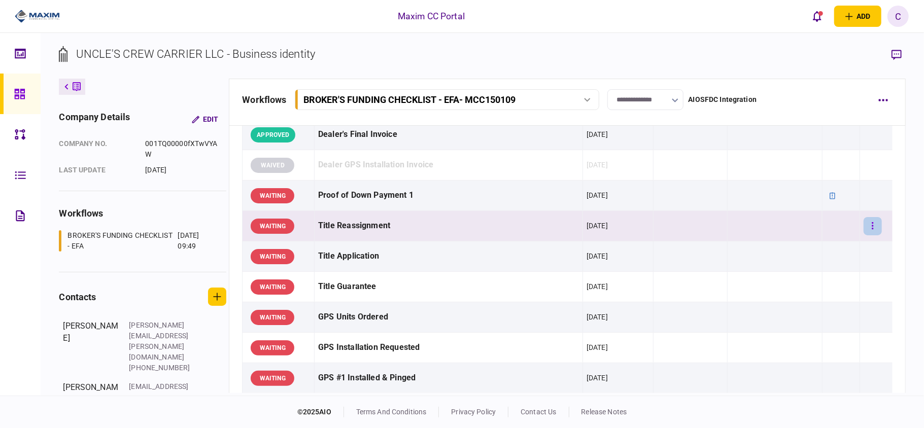
click at [868, 229] on button "button" at bounding box center [872, 226] width 18 height 18
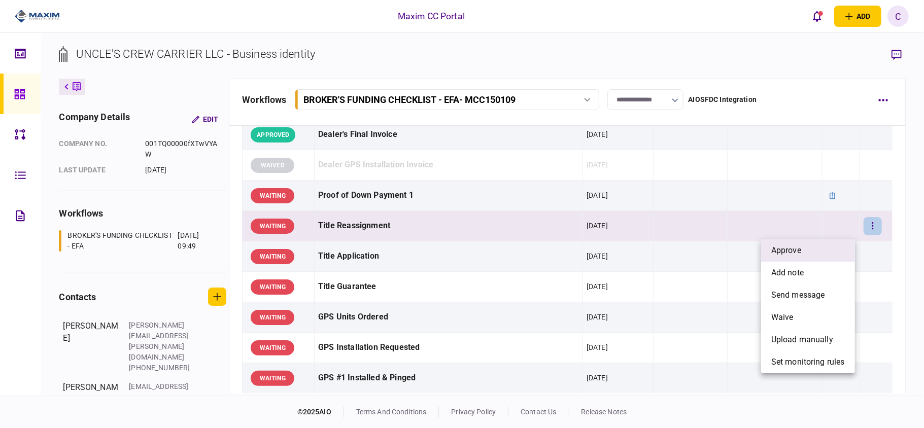
click at [807, 252] on li "approve" at bounding box center [808, 250] width 94 height 22
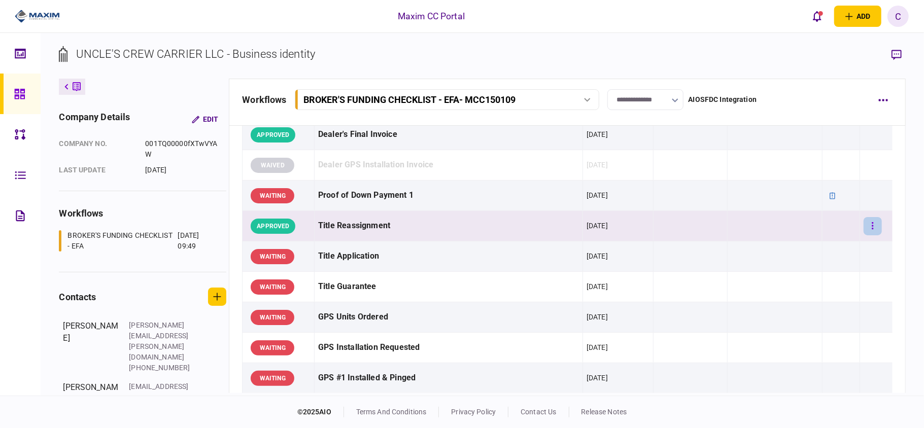
click at [867, 230] on button "button" at bounding box center [872, 226] width 18 height 18
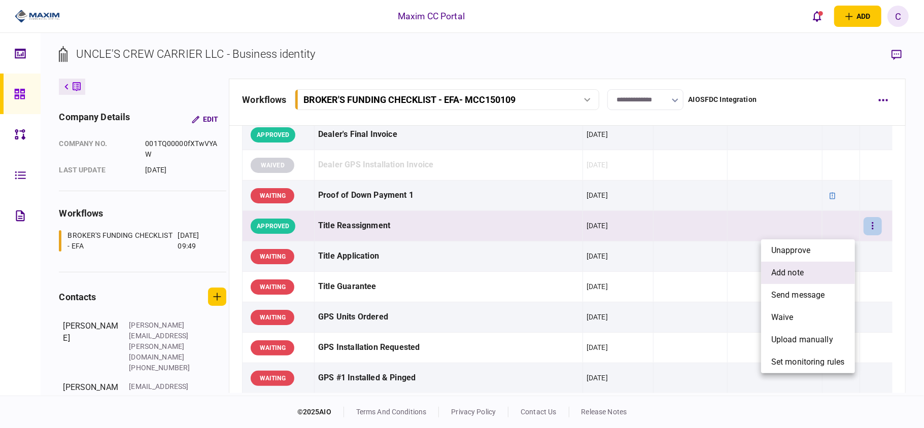
click at [789, 268] on span "add note" at bounding box center [787, 273] width 32 height 12
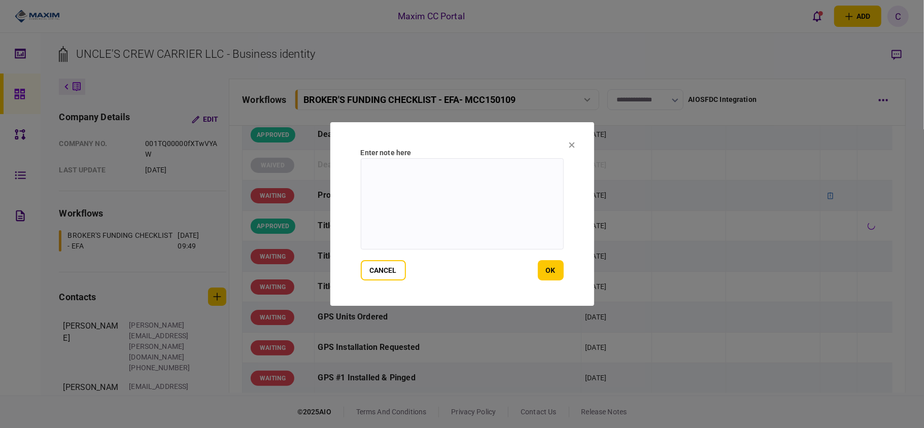
click at [481, 173] on textarea at bounding box center [462, 203] width 203 height 91
type textarea "**********"
click at [554, 266] on button "ok" at bounding box center [551, 270] width 26 height 20
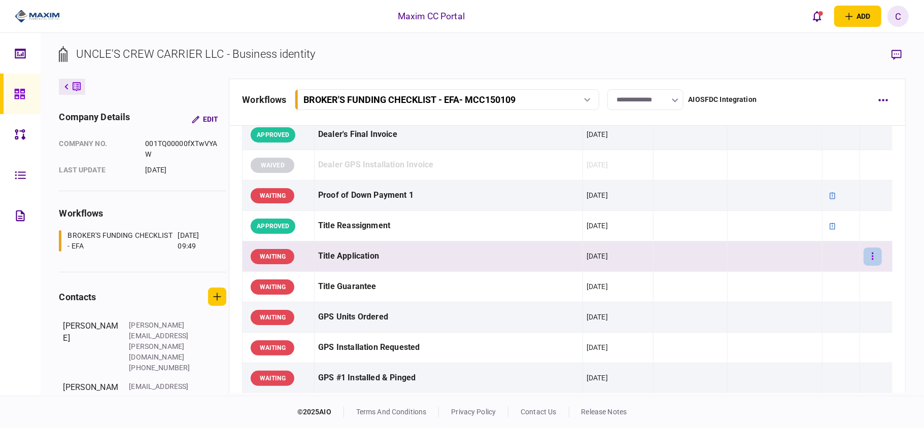
click at [871, 256] on button "button" at bounding box center [872, 257] width 18 height 18
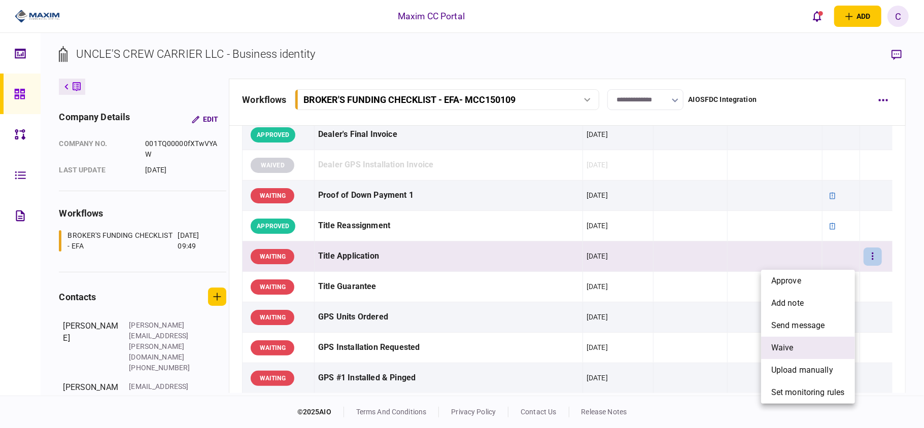
click at [786, 346] on span "waive" at bounding box center [782, 348] width 22 height 12
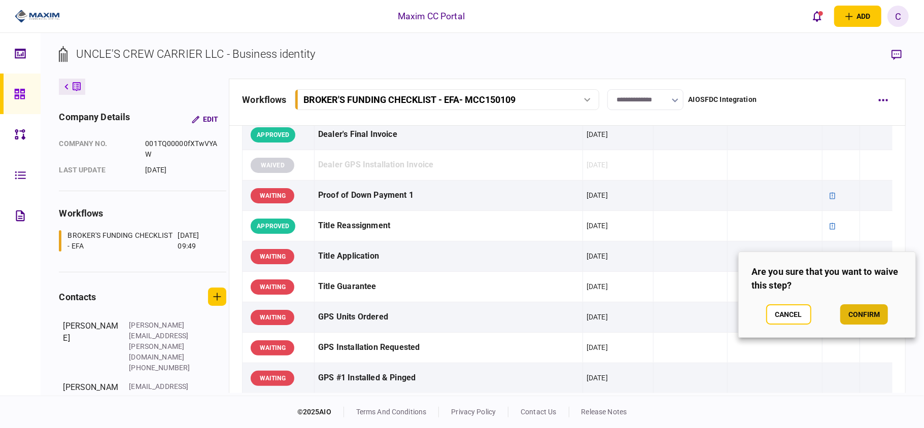
click at [861, 308] on button "confirm" at bounding box center [864, 314] width 48 height 20
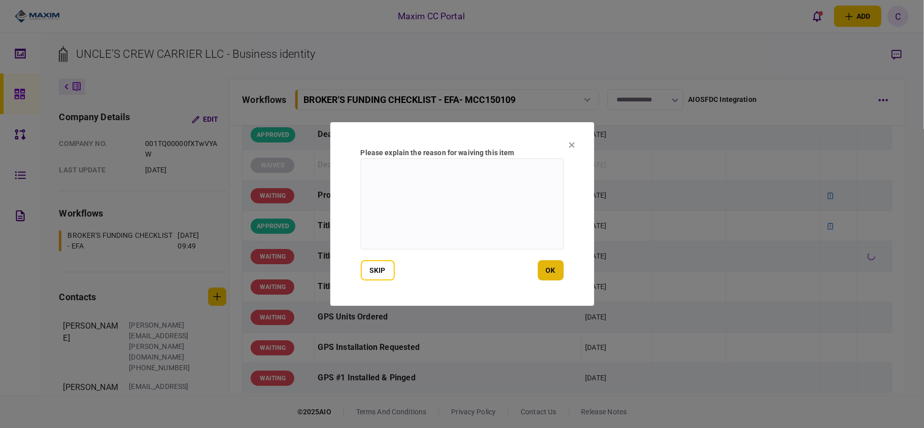
click at [558, 274] on button "ok" at bounding box center [551, 270] width 26 height 20
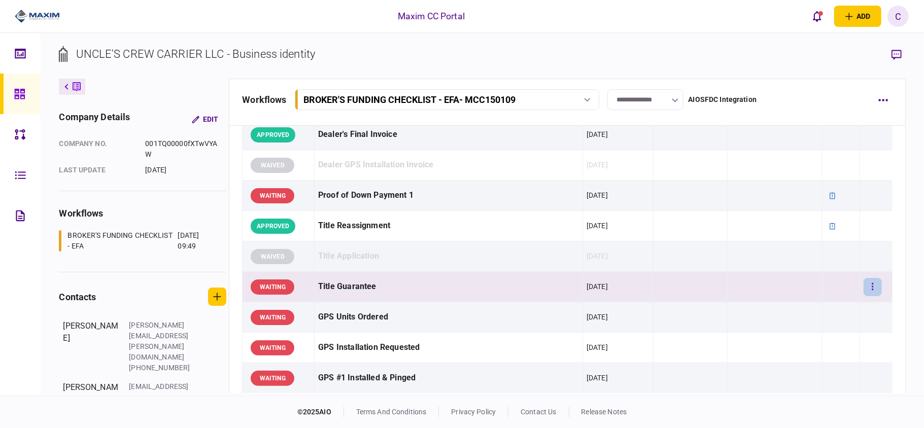
click at [871, 292] on icon "button" at bounding box center [872, 287] width 2 height 10
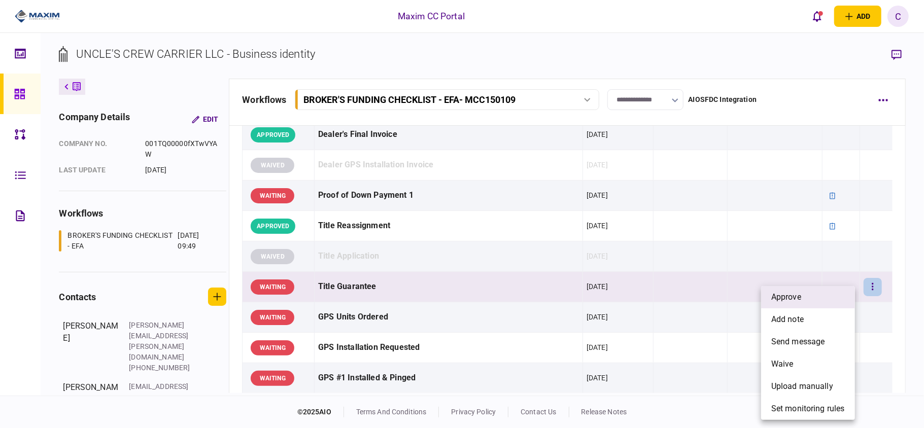
click at [806, 302] on li "approve" at bounding box center [808, 297] width 94 height 22
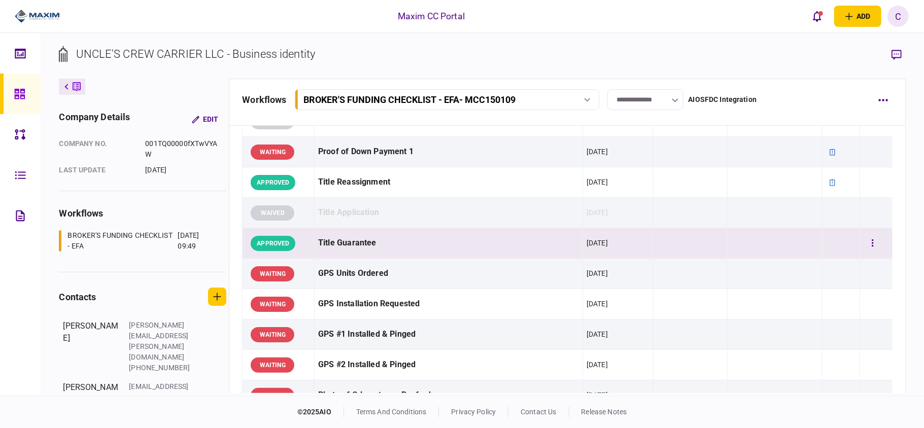
scroll to position [676, 0]
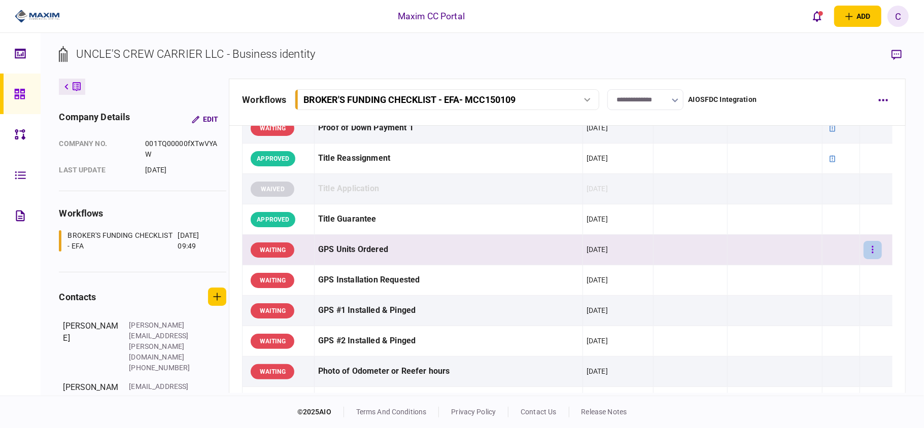
click at [863, 258] on button "button" at bounding box center [872, 250] width 18 height 18
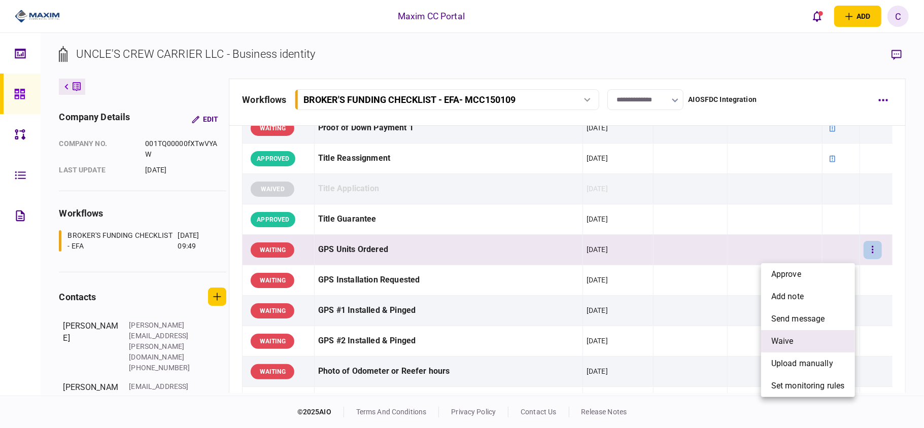
click at [774, 340] on span "waive" at bounding box center [782, 341] width 22 height 12
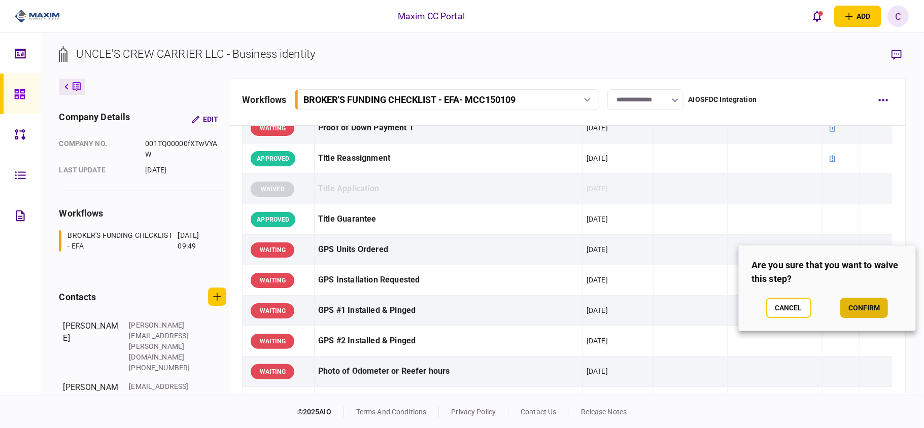
click at [869, 306] on button "confirm" at bounding box center [864, 308] width 48 height 20
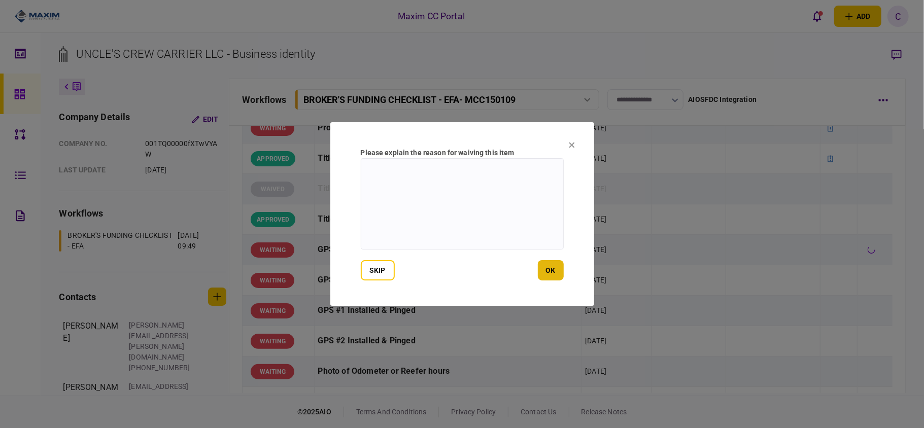
click at [547, 271] on button "ok" at bounding box center [551, 270] width 26 height 20
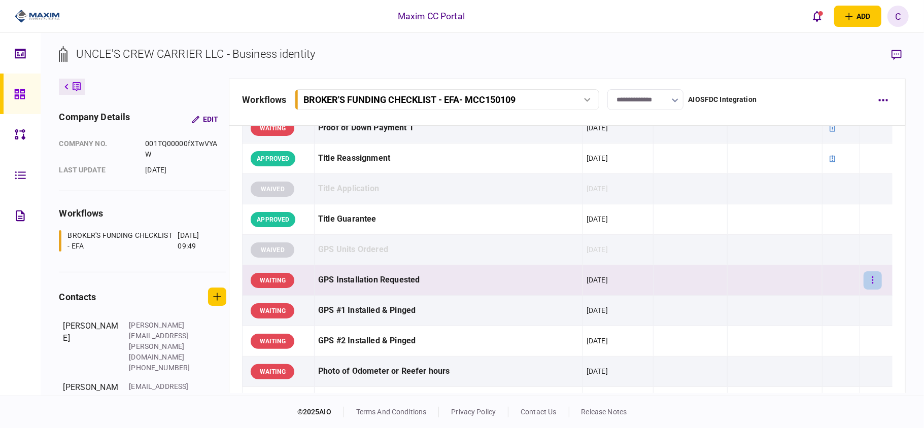
click at [863, 284] on button "button" at bounding box center [872, 280] width 18 height 18
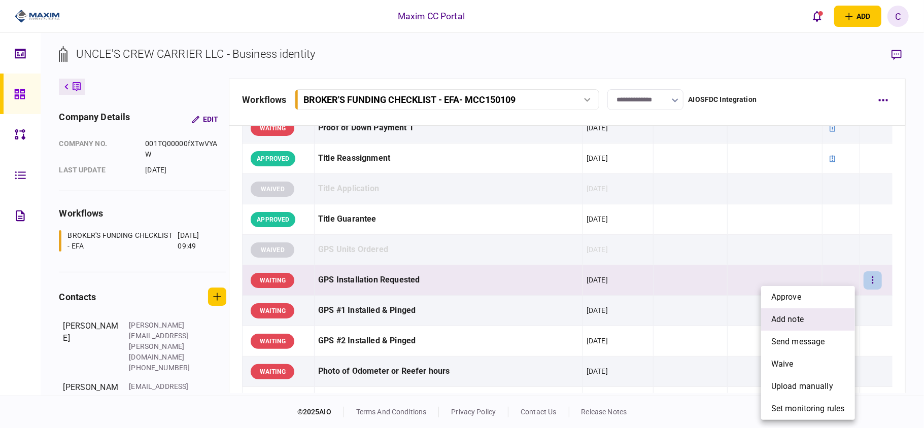
click at [781, 323] on span "add note" at bounding box center [787, 319] width 32 height 12
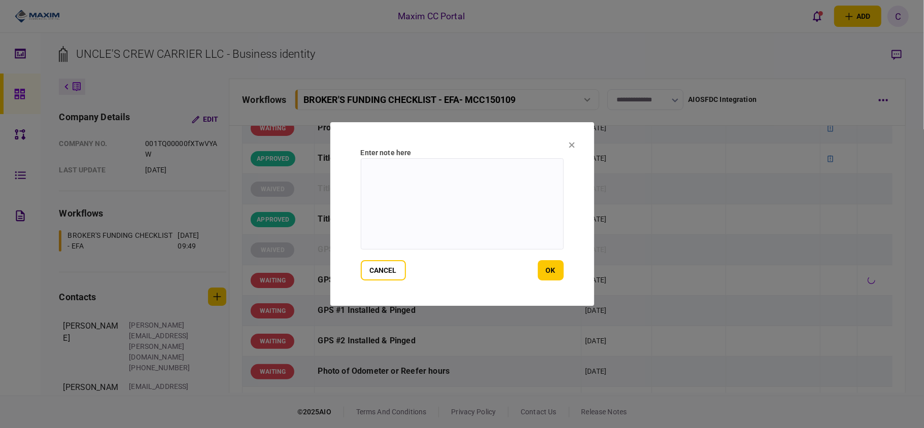
click at [452, 170] on textarea at bounding box center [462, 203] width 203 height 91
paste textarea "**********"
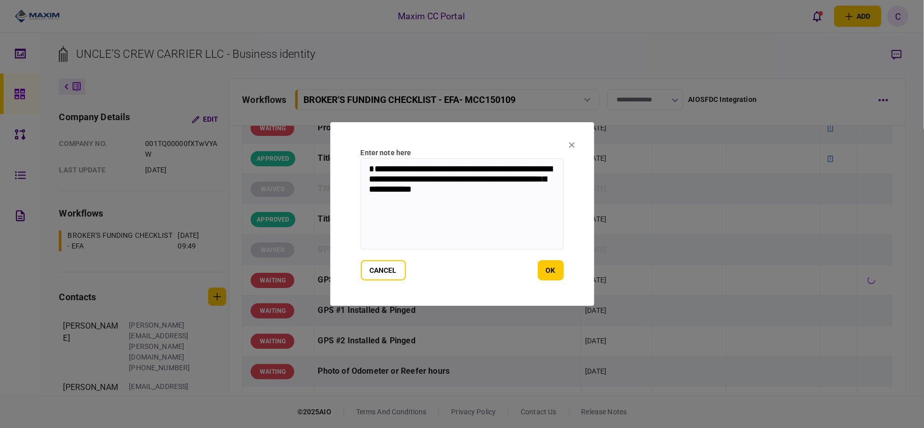
click at [386, 169] on textarea "**********" at bounding box center [462, 203] width 203 height 91
click at [406, 187] on textarea "**********" at bounding box center [462, 203] width 203 height 91
drag, startPoint x: 468, startPoint y: 214, endPoint x: 358, endPoint y: 169, distance: 118.8
click at [358, 169] on section "**********" at bounding box center [462, 214] width 264 height 184
type textarea "**********"
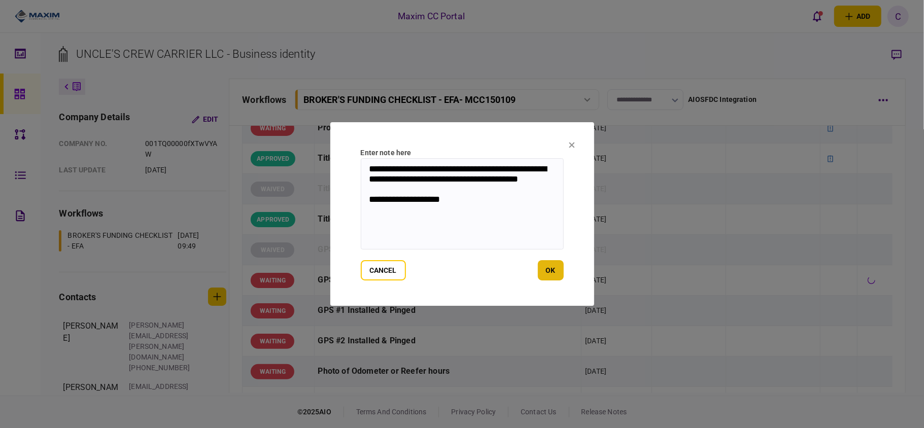
click at [552, 264] on button "ok" at bounding box center [551, 270] width 26 height 20
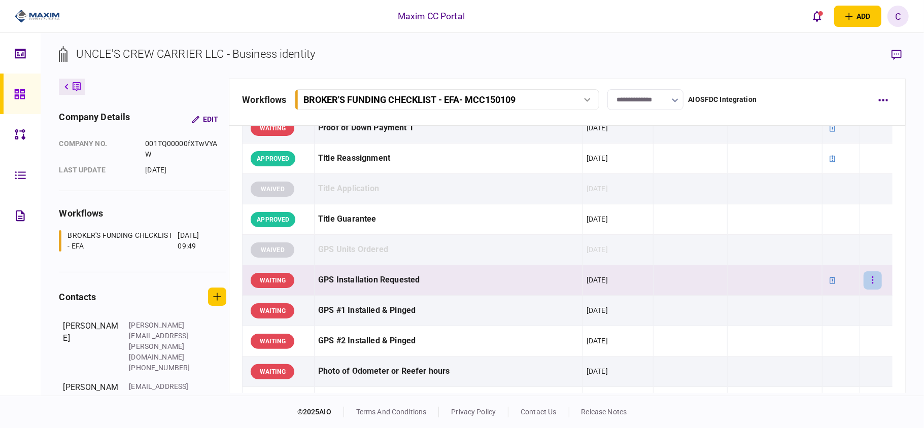
click at [867, 287] on button "button" at bounding box center [872, 280] width 18 height 18
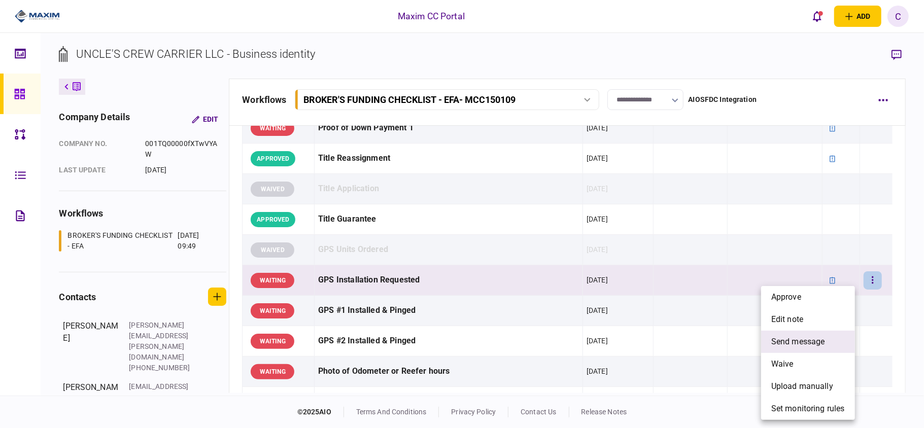
click at [787, 345] on span "send message" at bounding box center [798, 342] width 54 height 12
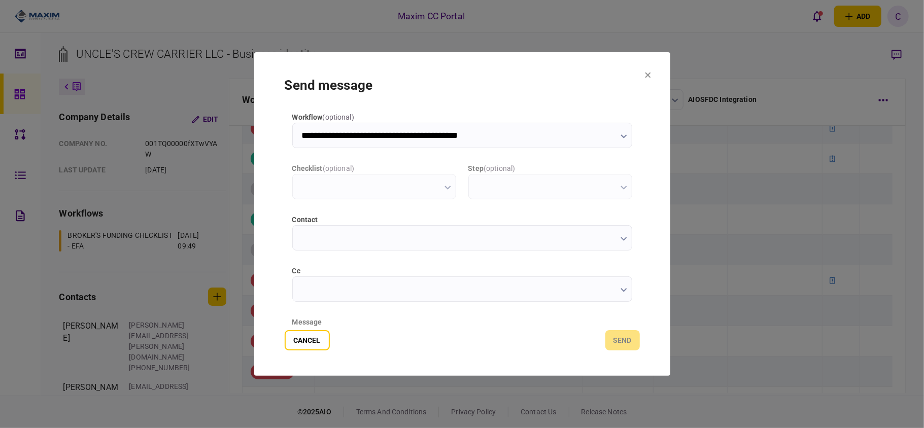
type input "**********"
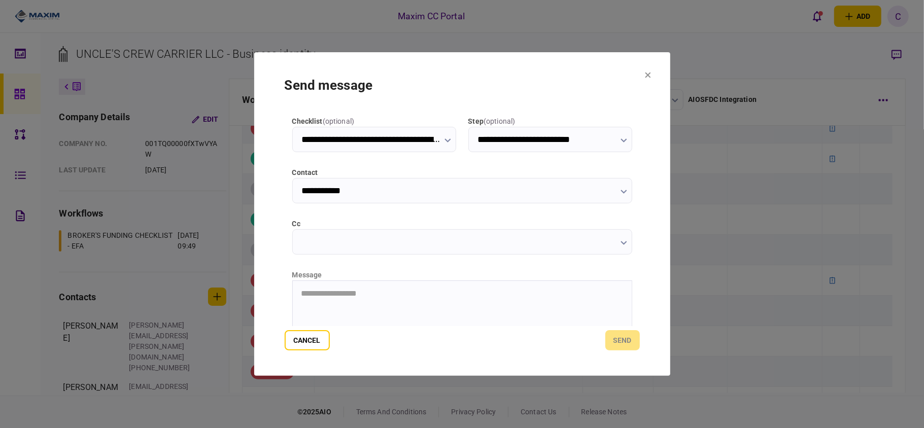
scroll to position [128, 0]
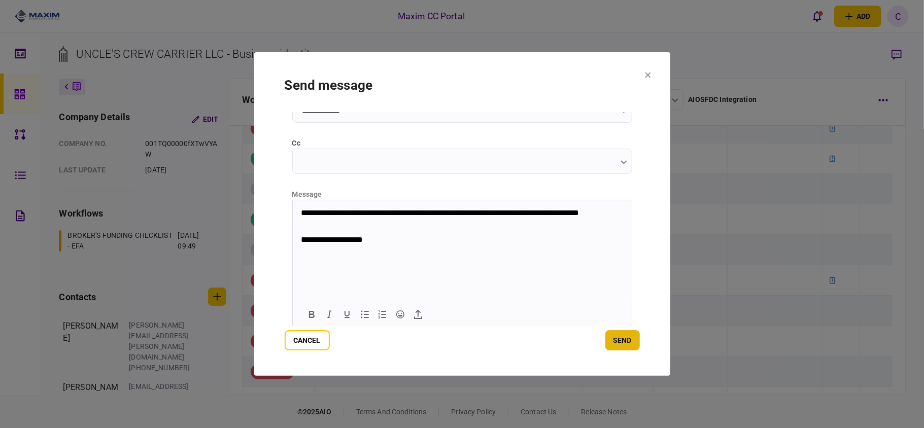
click at [616, 335] on button "send" at bounding box center [622, 340] width 34 height 20
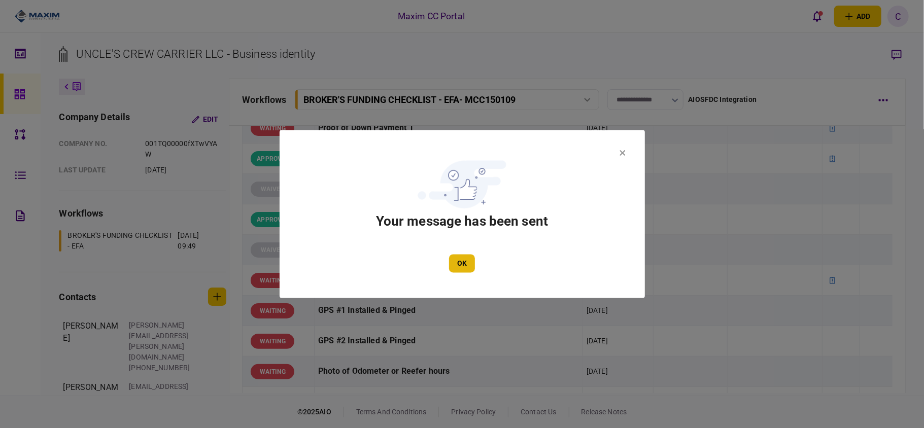
click at [451, 261] on button "OK" at bounding box center [462, 264] width 26 height 18
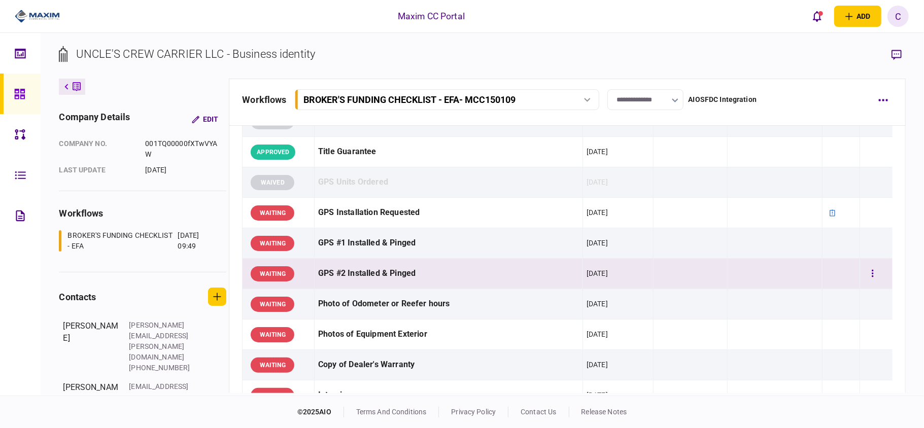
scroll to position [811, 0]
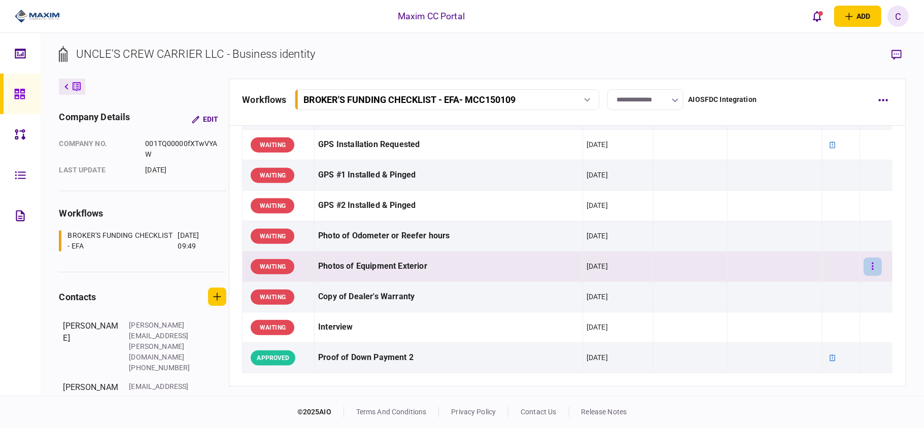
click at [868, 275] on button "button" at bounding box center [872, 267] width 18 height 18
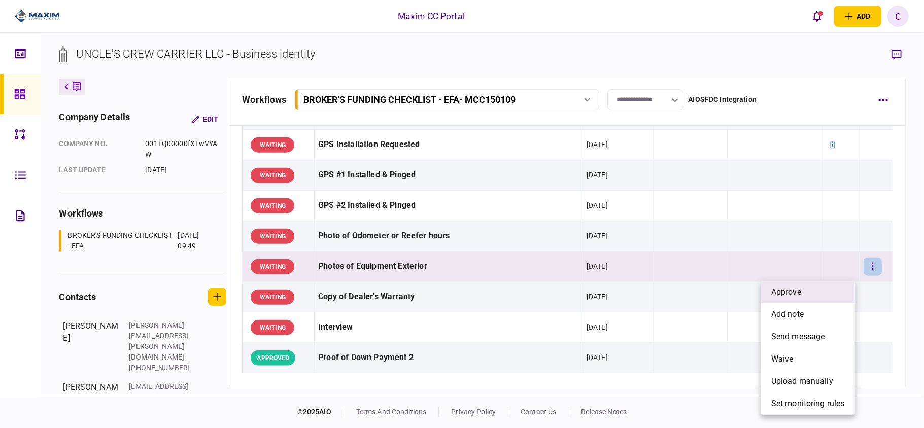
click at [819, 297] on li "approve" at bounding box center [808, 292] width 94 height 22
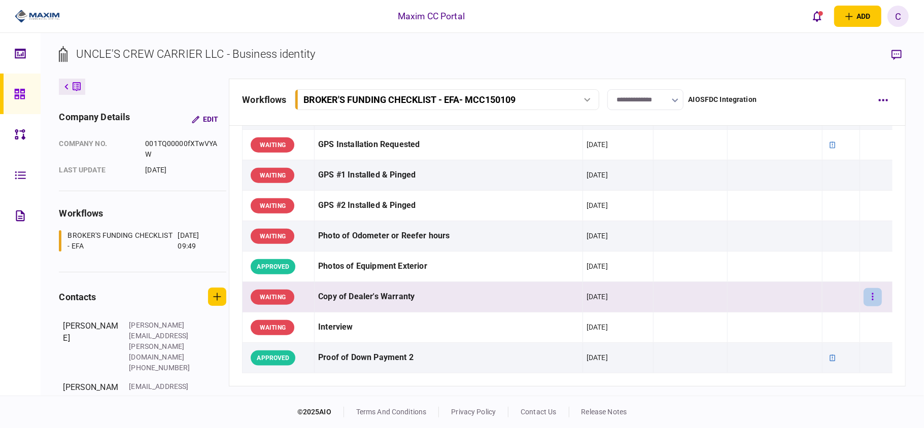
click at [867, 303] on button "button" at bounding box center [872, 297] width 18 height 18
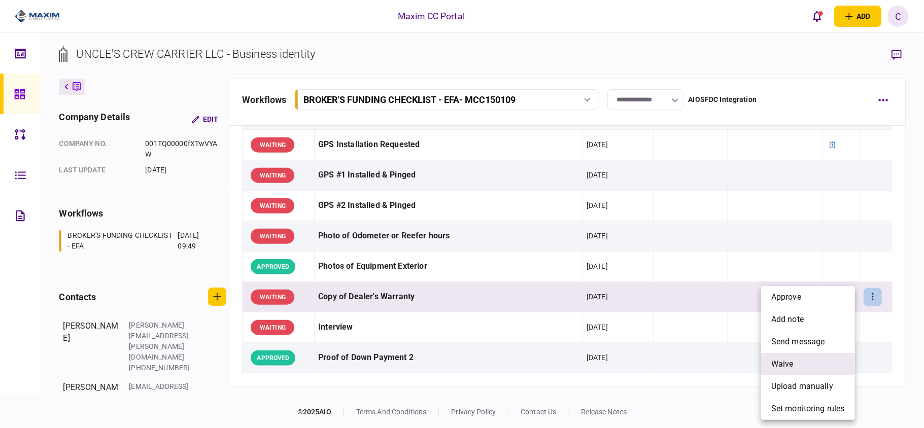
click at [782, 371] on li "waive" at bounding box center [808, 364] width 94 height 22
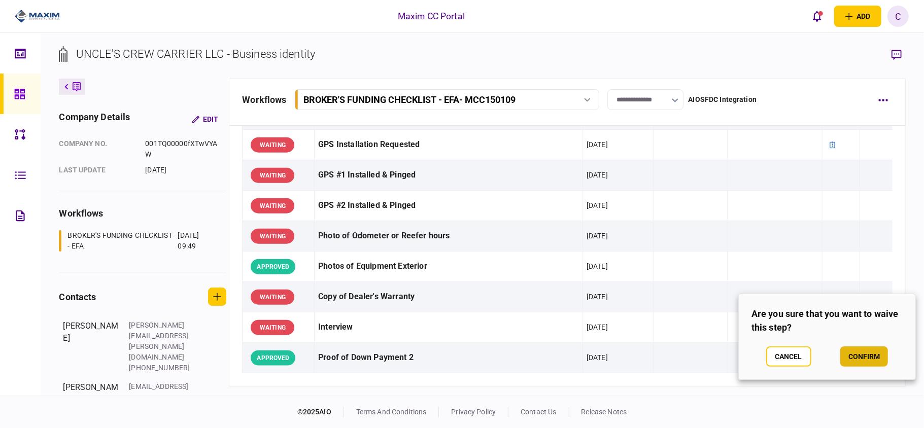
click at [858, 351] on button "confirm" at bounding box center [864, 356] width 48 height 20
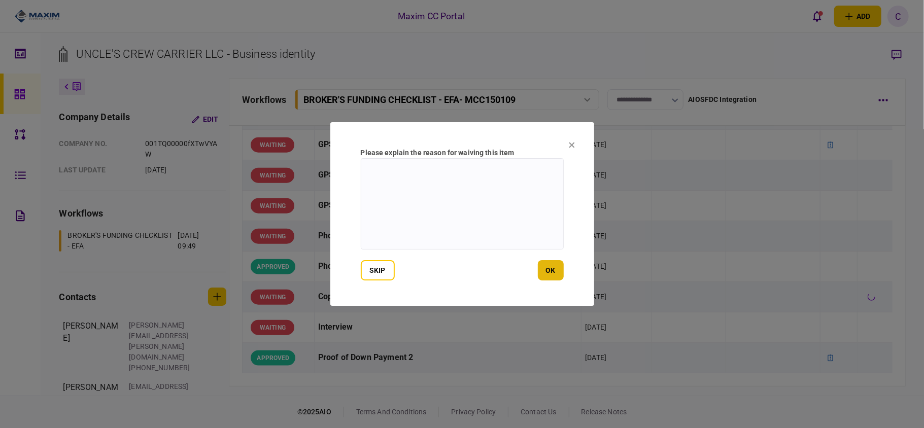
click at [544, 272] on button "ok" at bounding box center [551, 270] width 26 height 20
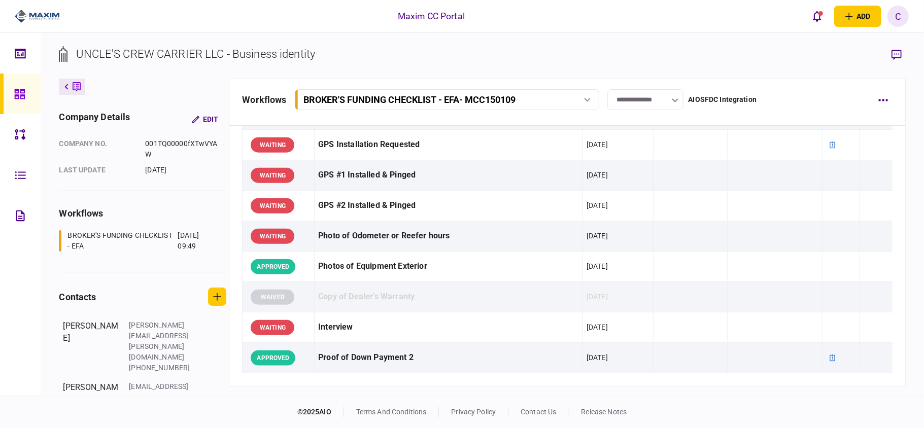
scroll to position [879, 0]
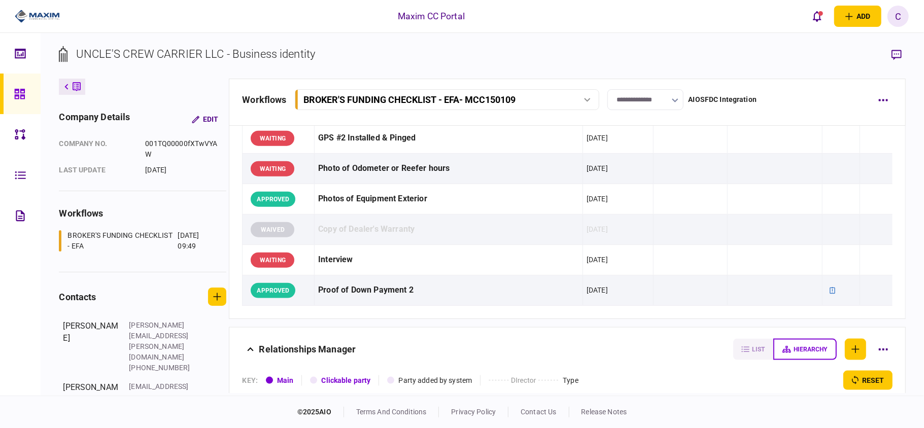
click at [640, 94] on input "**********" at bounding box center [645, 99] width 76 height 21
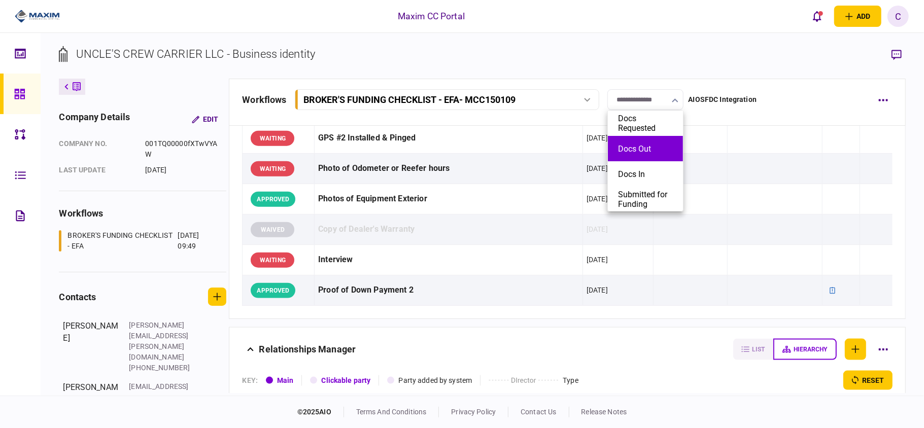
click at [646, 149] on button "Docs Out" at bounding box center [645, 149] width 55 height 10
type input "********"
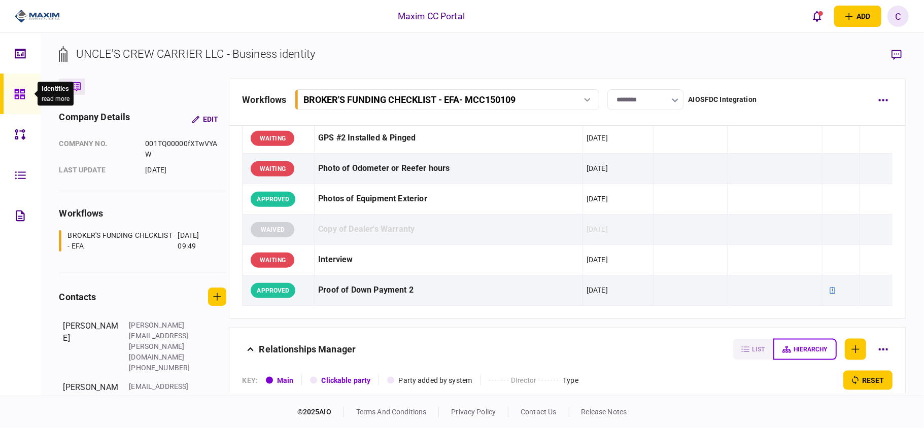
click at [21, 87] on div at bounding box center [22, 94] width 16 height 41
